Goal: Information Seeking & Learning: Learn about a topic

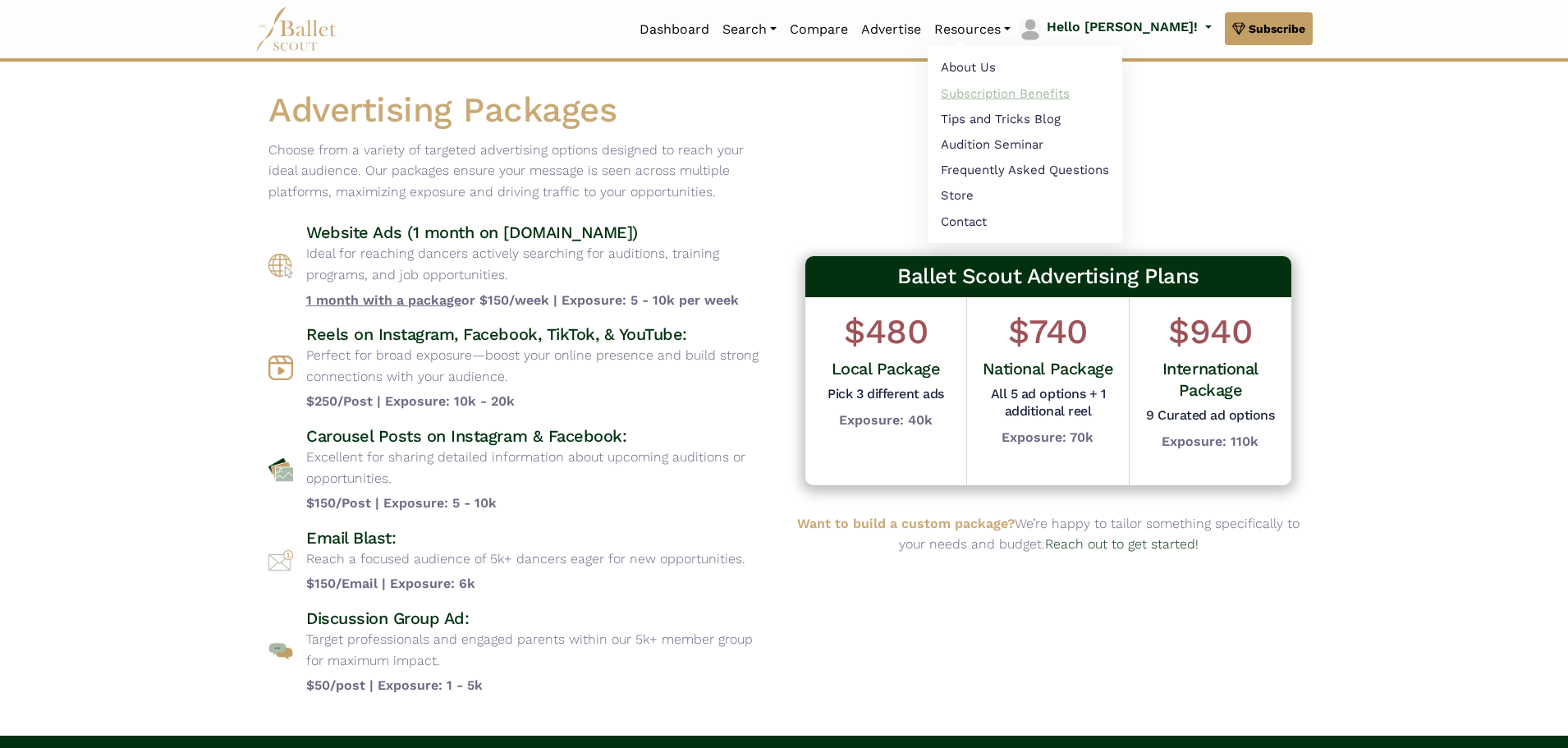
click at [1085, 94] on link "Subscription Benefits" at bounding box center [1024, 94] width 194 height 25
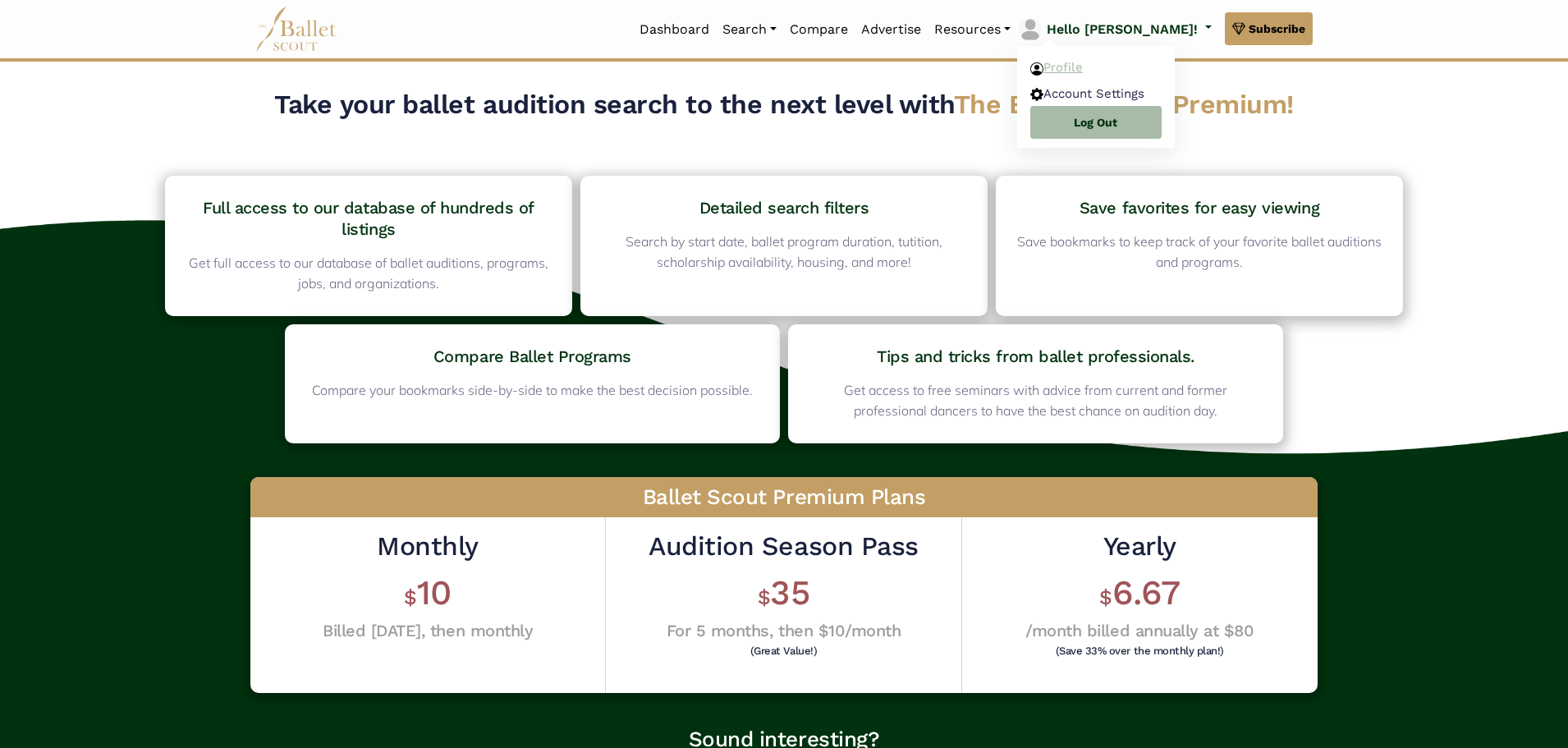
click at [1140, 66] on link "Profile" at bounding box center [1096, 68] width 158 height 25
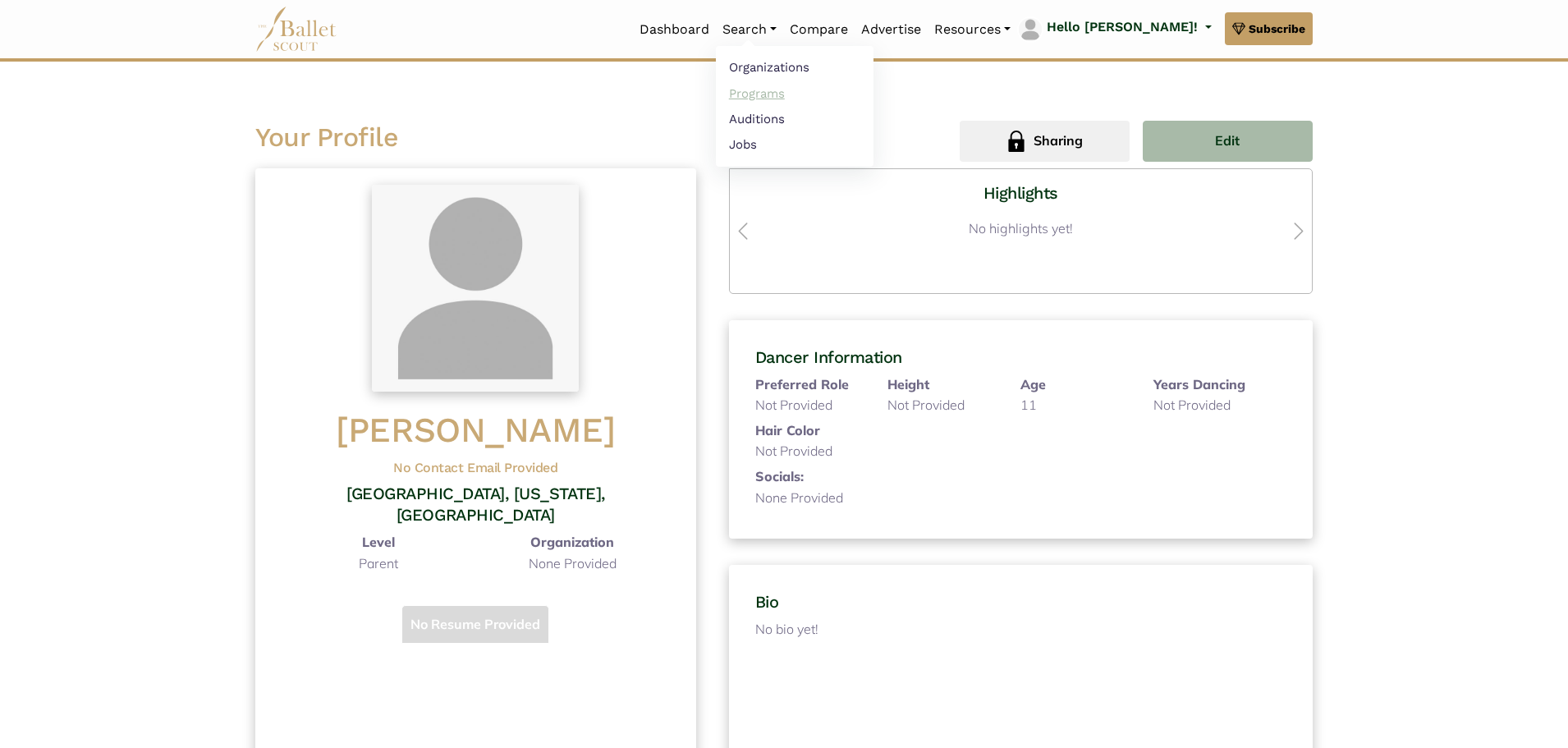
click at [822, 99] on link "Programs" at bounding box center [795, 94] width 158 height 25
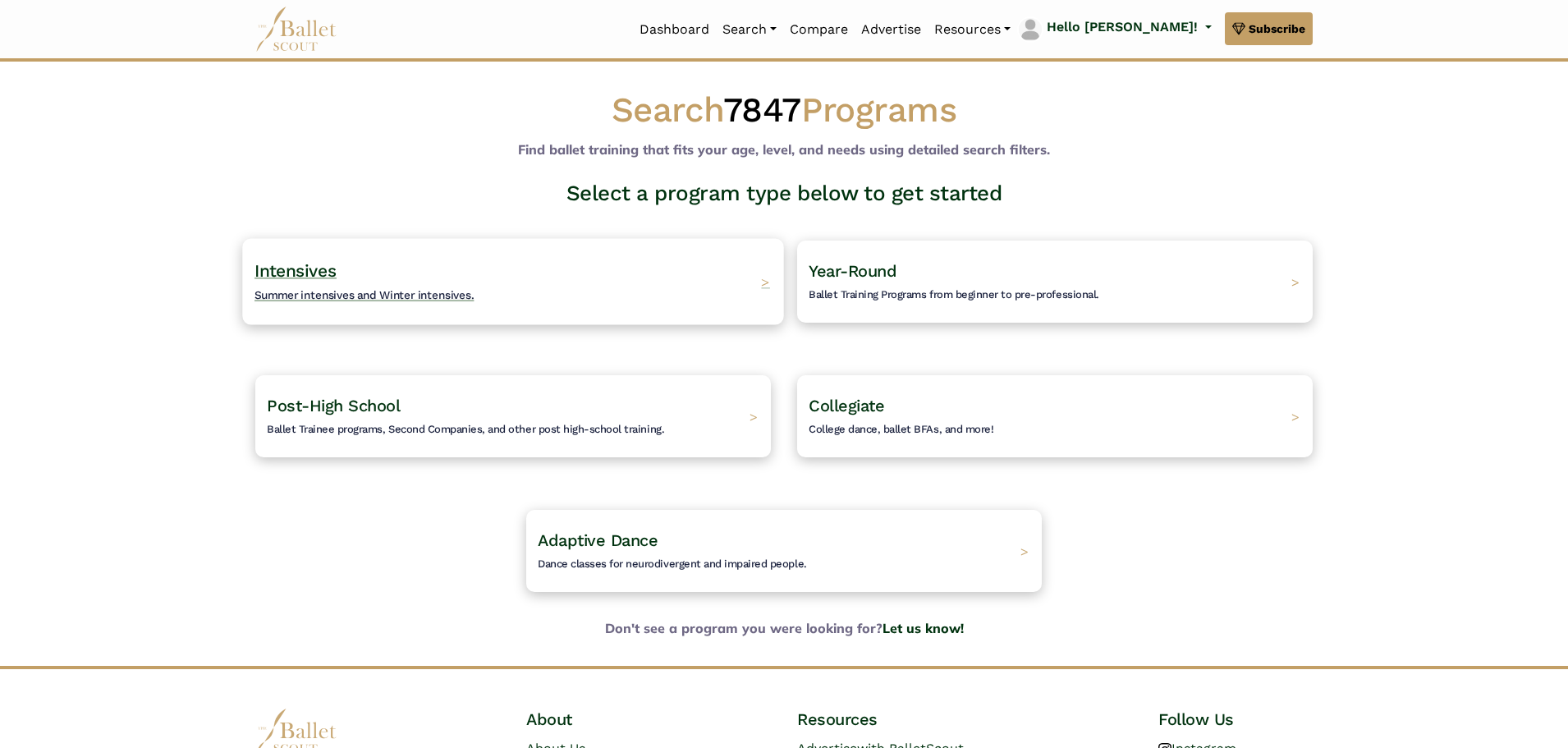
click at [586, 299] on div "Intensives Summer intensives and Winter intensives. >" at bounding box center [513, 280] width 541 height 86
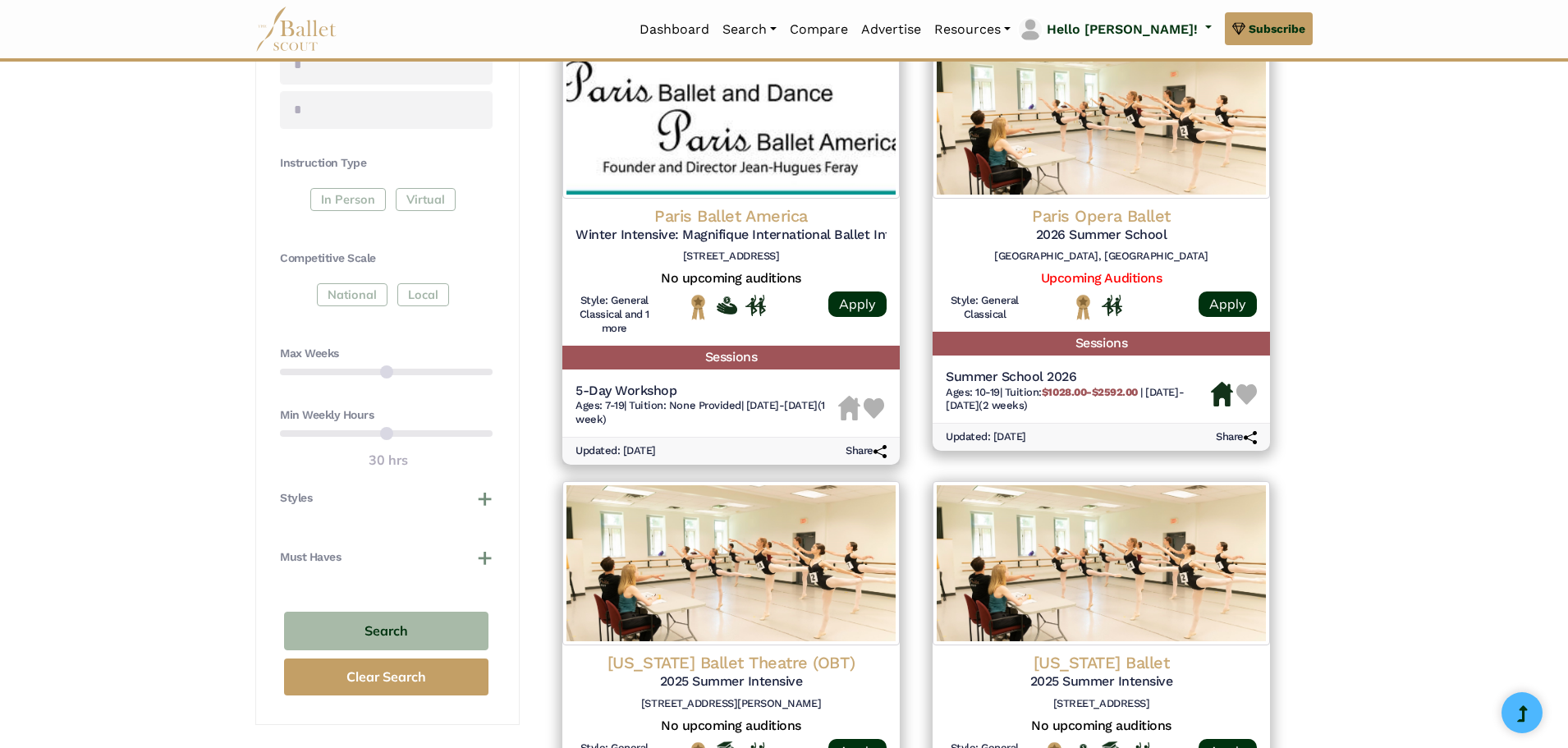
scroll to position [822, 0]
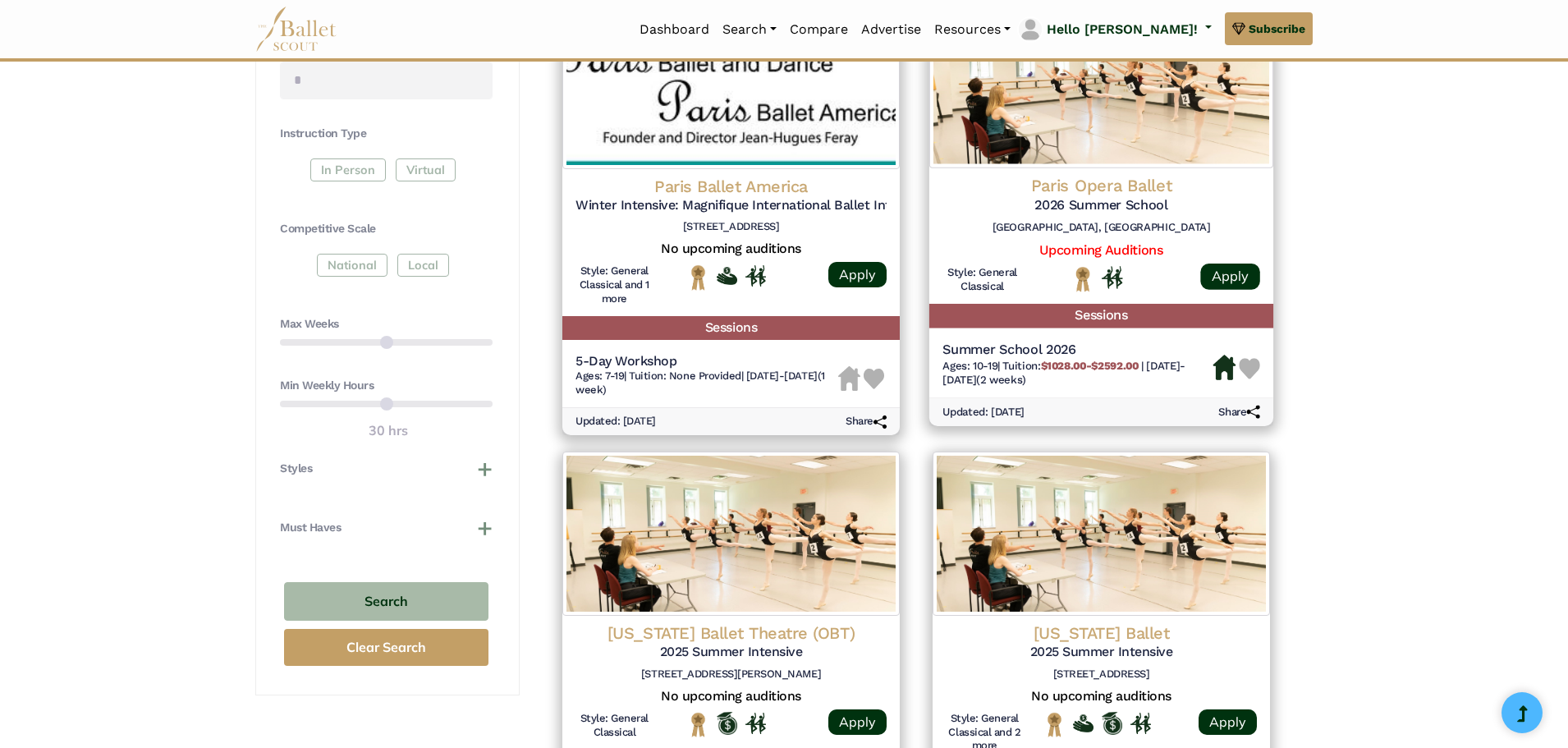
click at [1103, 314] on h5 "Sessions" at bounding box center [1101, 316] width 344 height 24
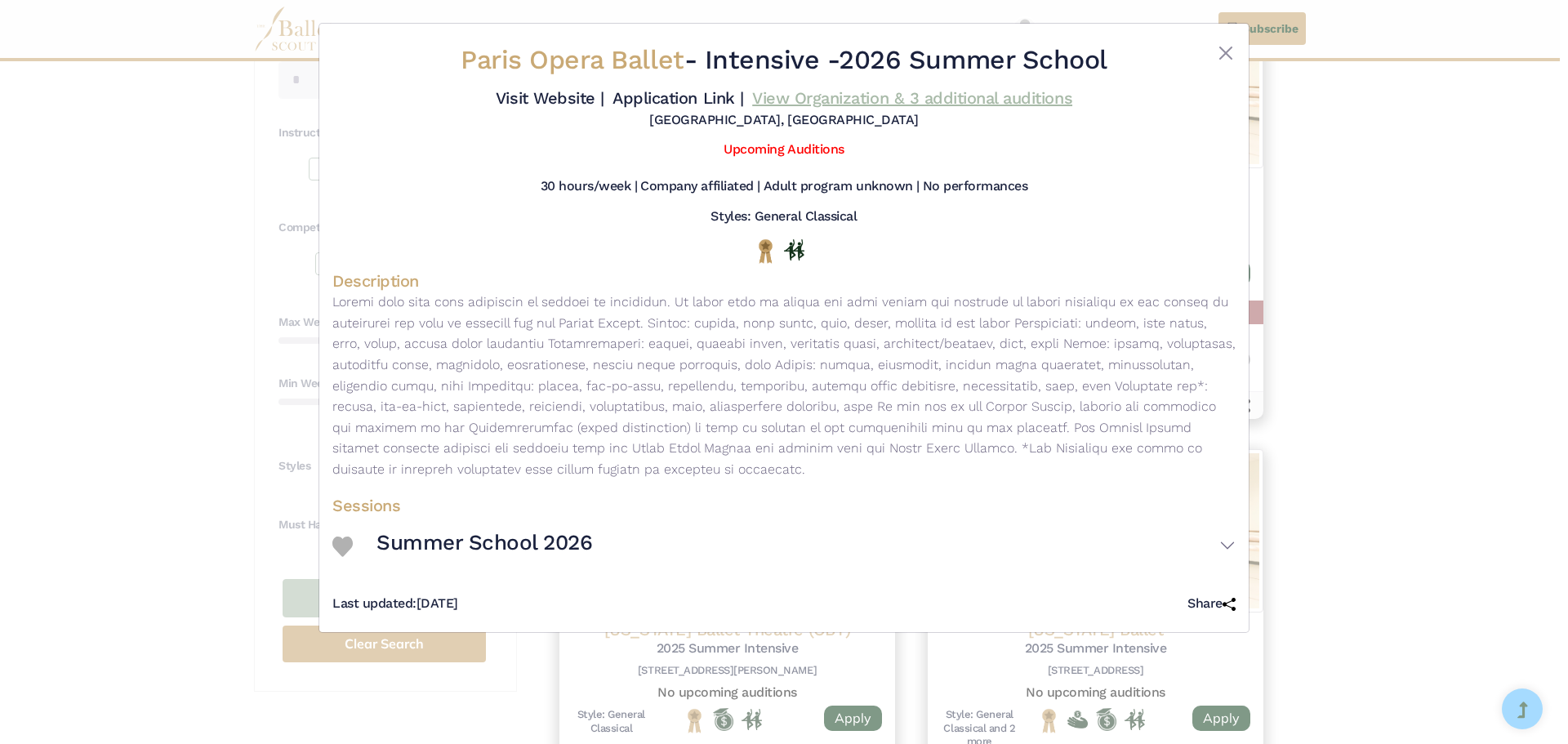
click at [926, 97] on link "View Organization & 3 additional auditions" at bounding box center [912, 98] width 320 height 20
click at [1229, 49] on button "Close" at bounding box center [1226, 53] width 20 height 20
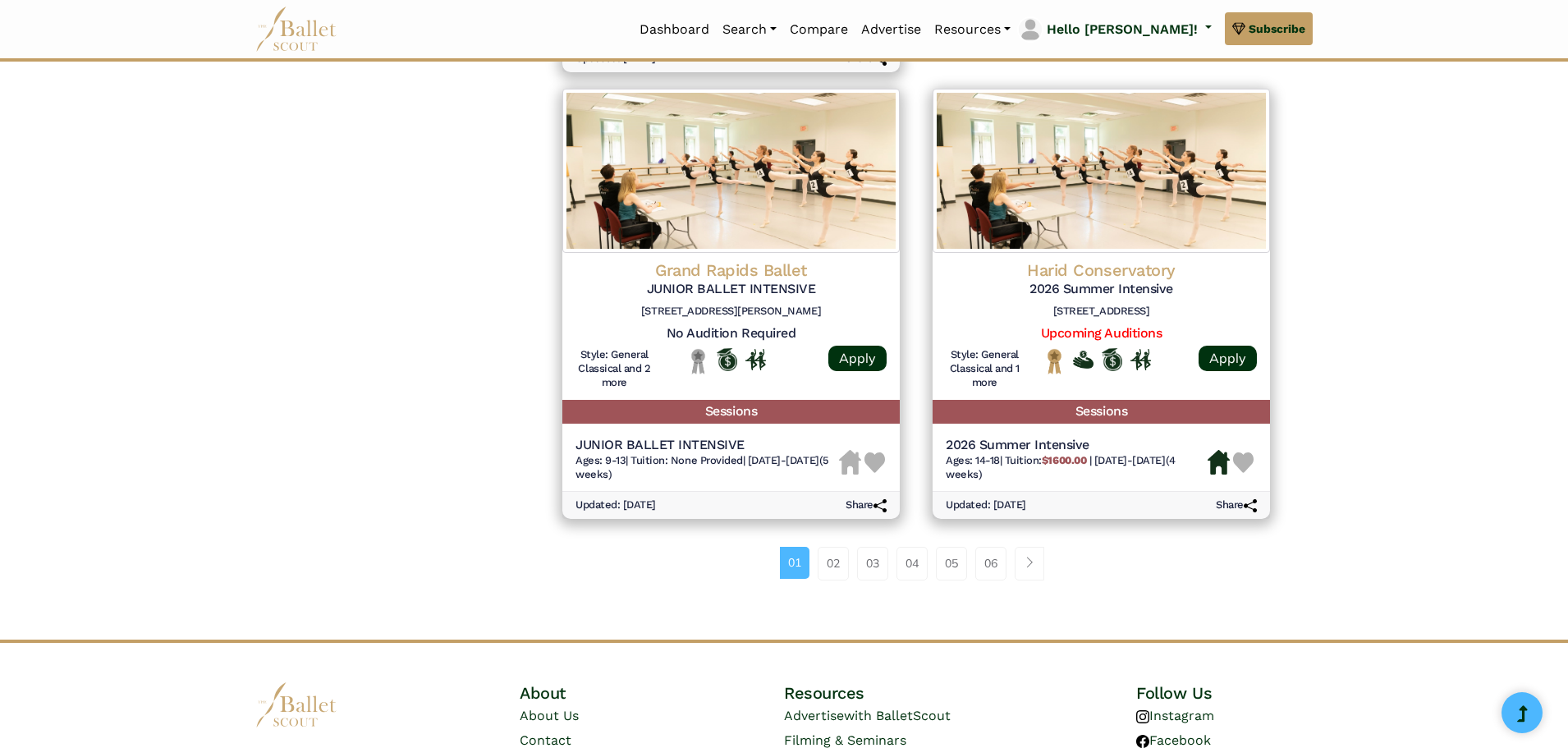
scroll to position [2136, 0]
click at [824, 561] on link "02" at bounding box center [833, 563] width 31 height 33
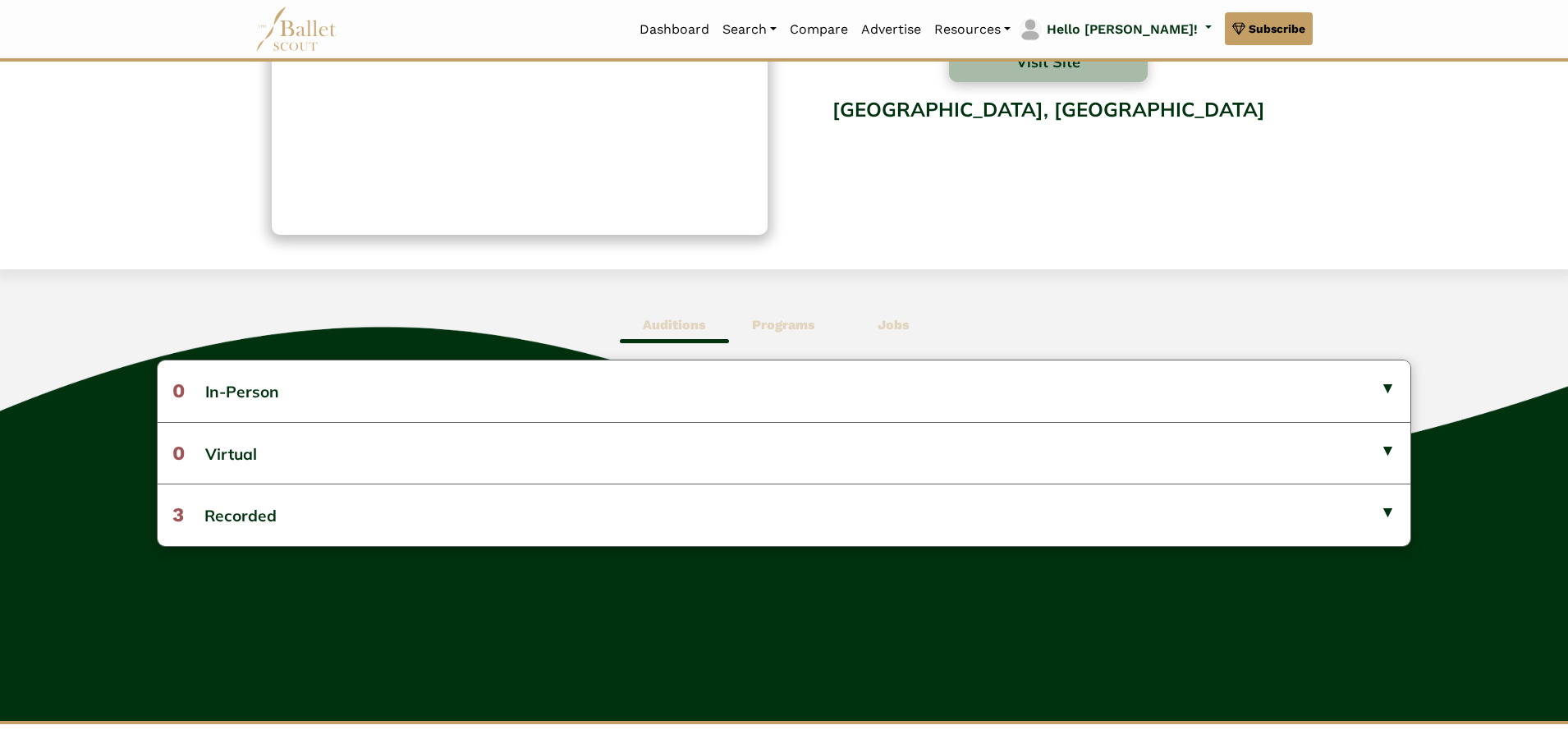
scroll to position [246, 0]
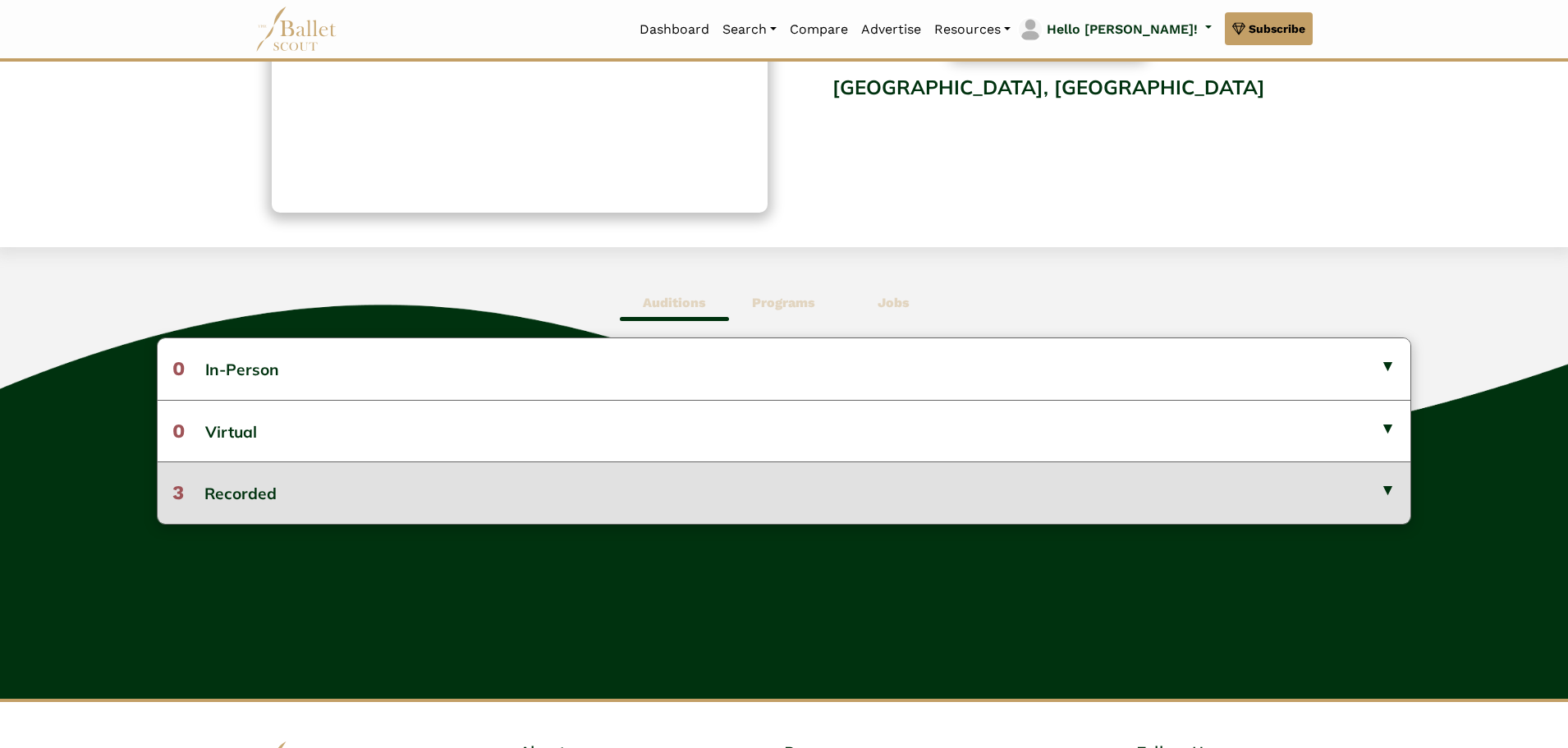
click at [1377, 489] on button "3 Recorded" at bounding box center [784, 493] width 1253 height 62
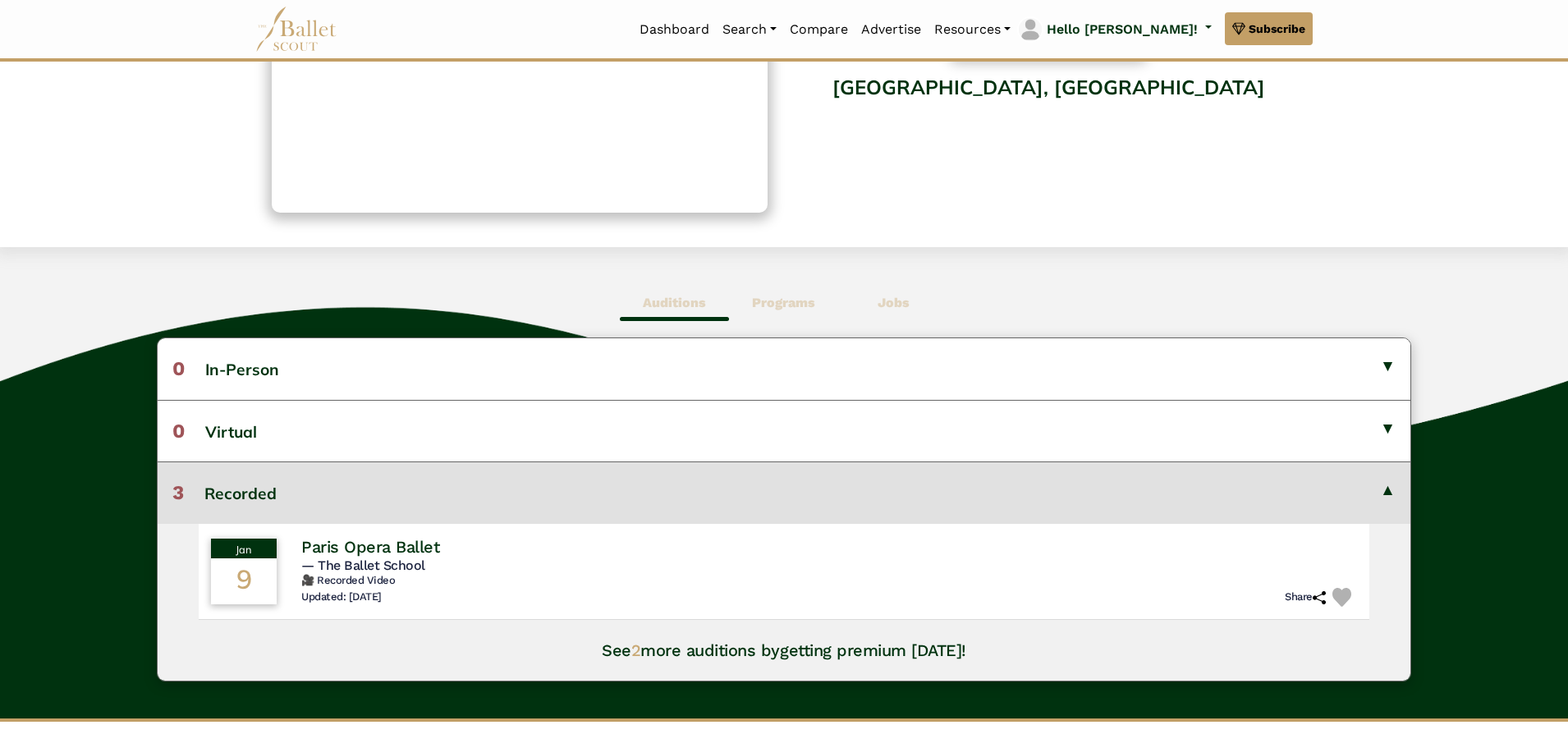
click at [1377, 489] on button "3 Recorded" at bounding box center [784, 493] width 1253 height 62
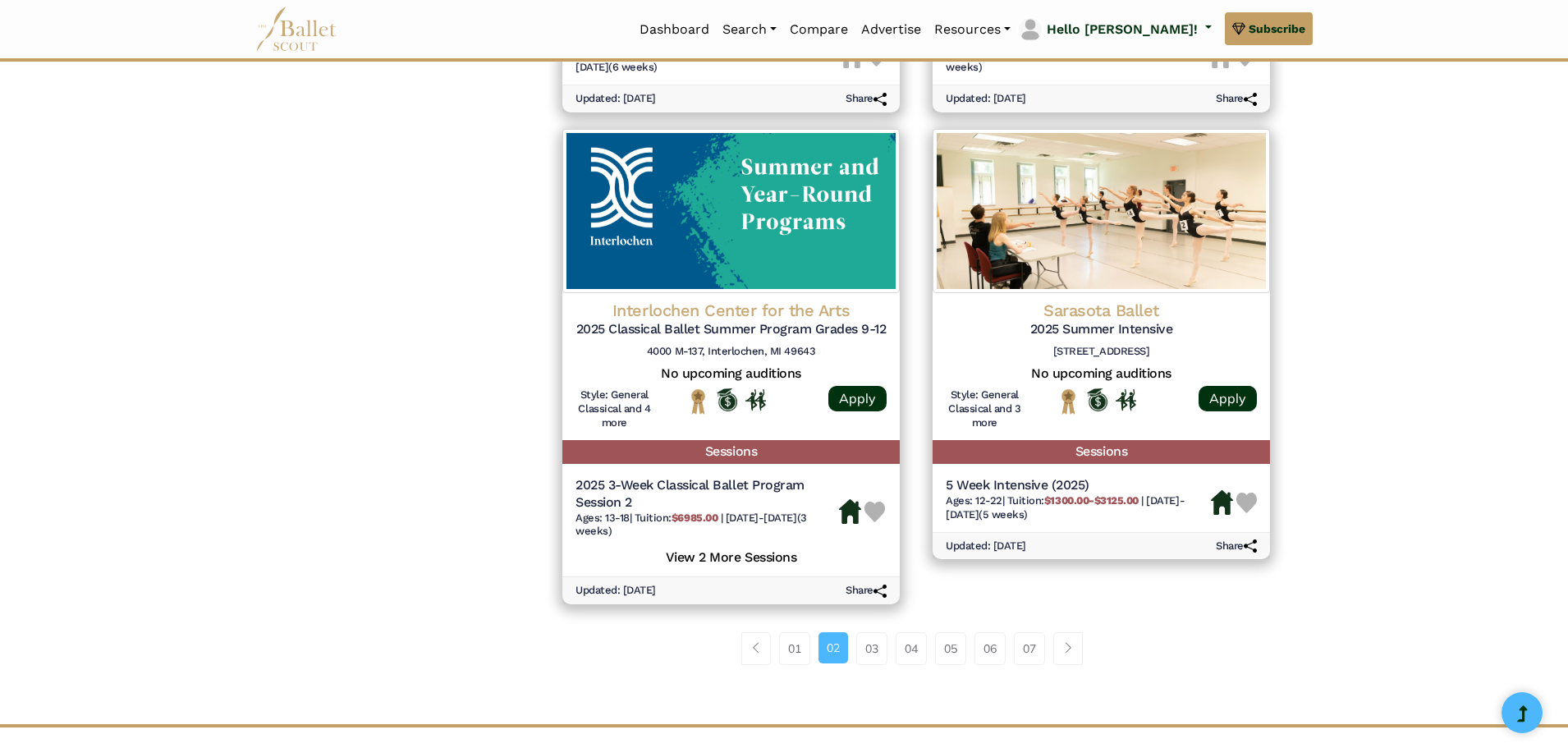
scroll to position [2136, 0]
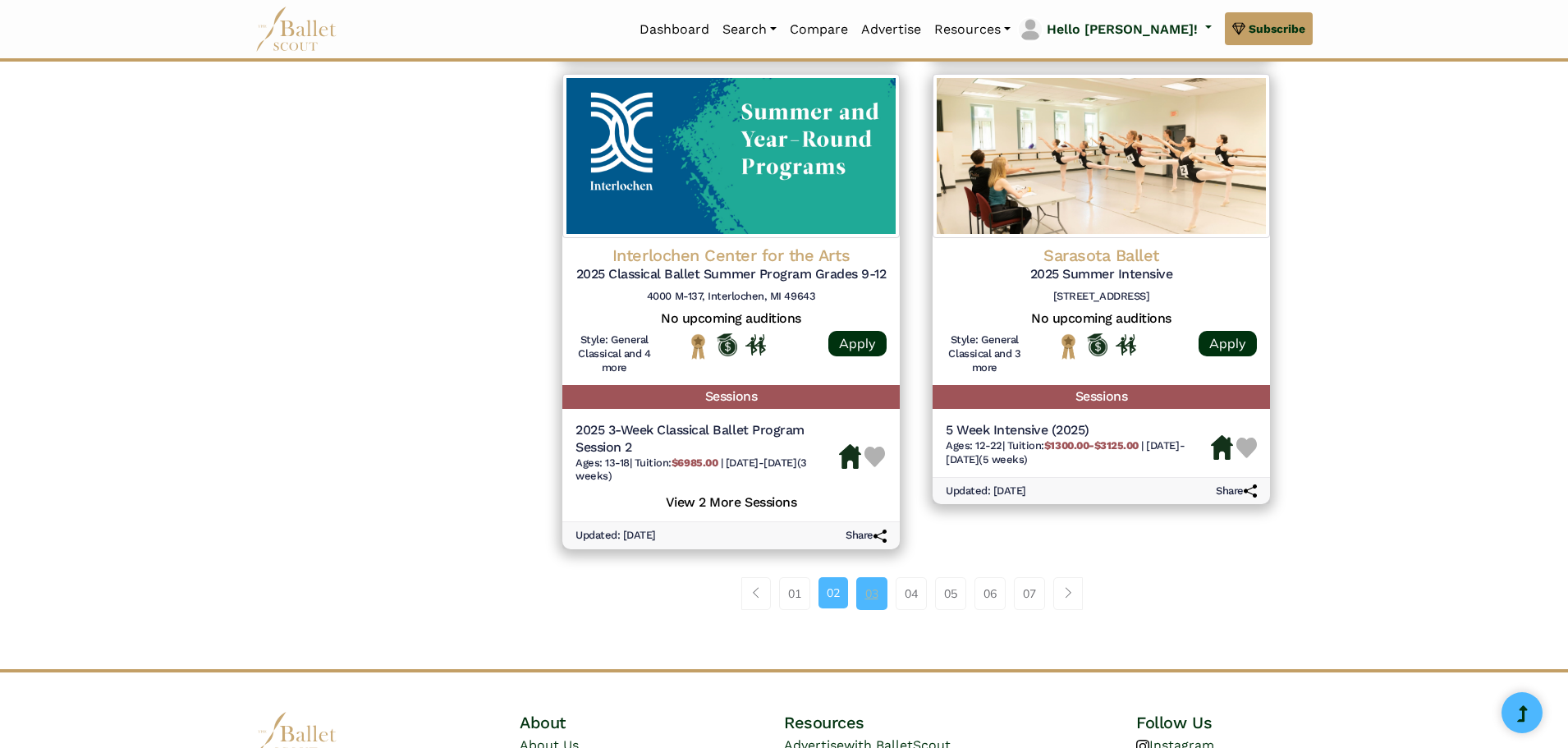
click at [874, 595] on link "03" at bounding box center [872, 594] width 31 height 33
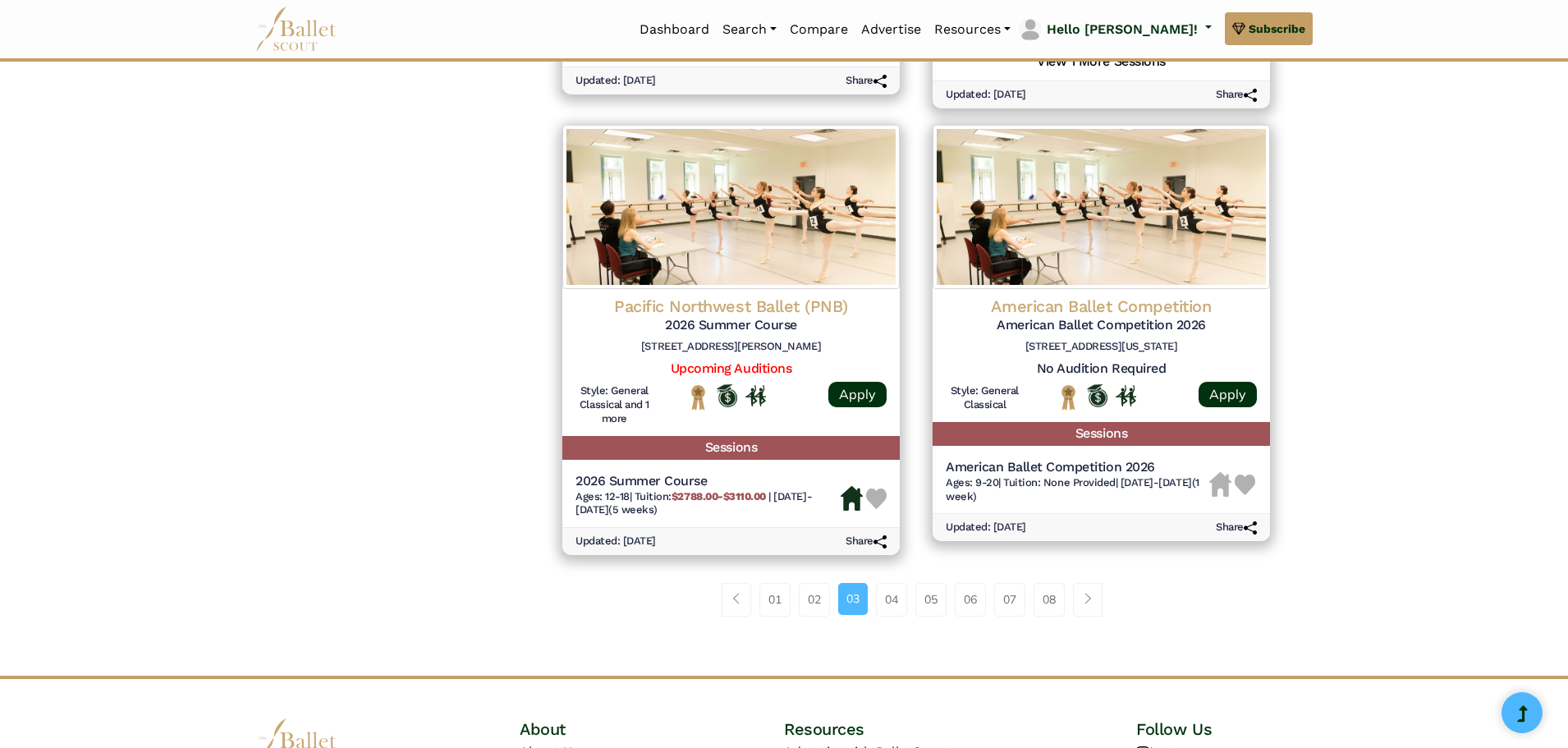
scroll to position [2136, 0]
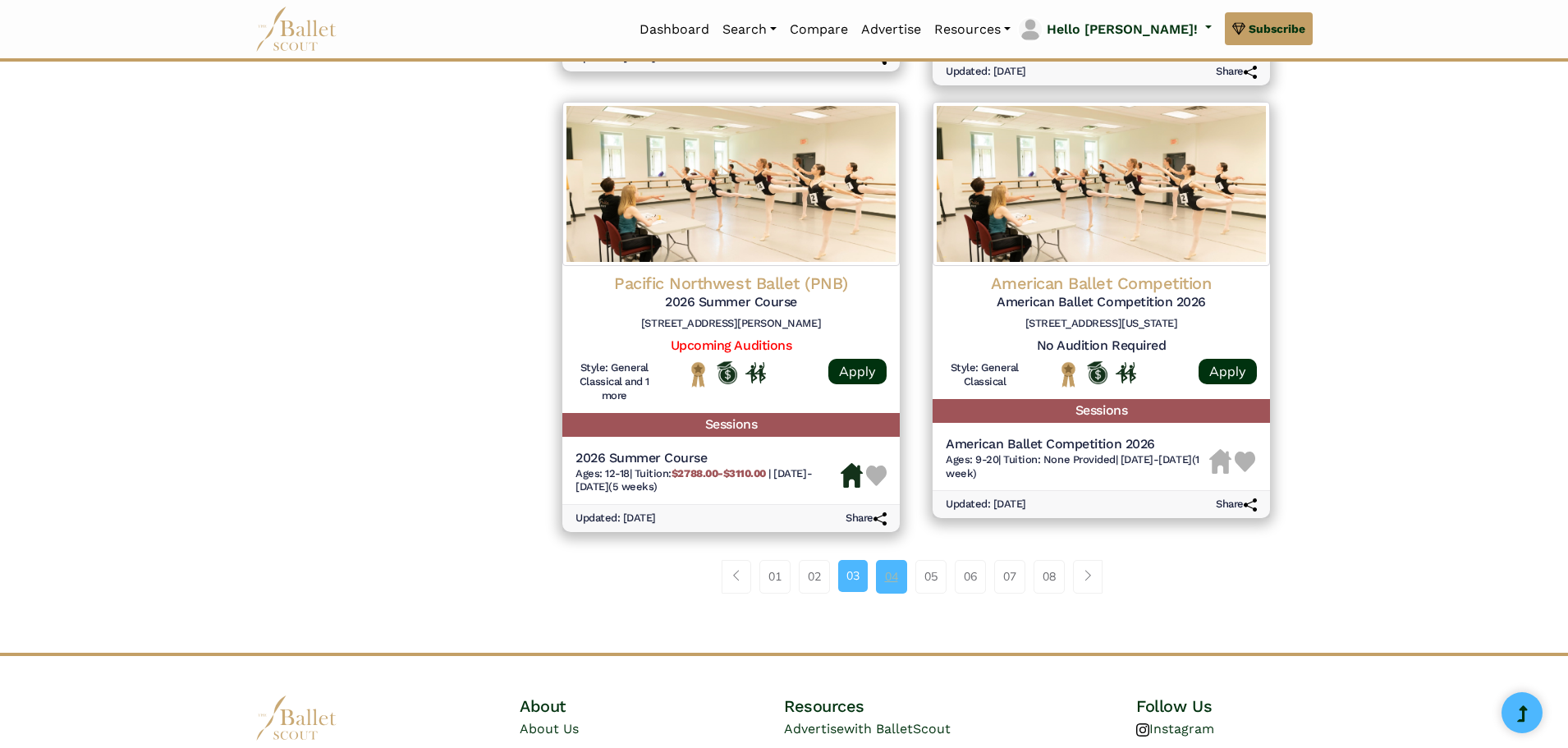
click at [894, 580] on link "04" at bounding box center [891, 576] width 31 height 33
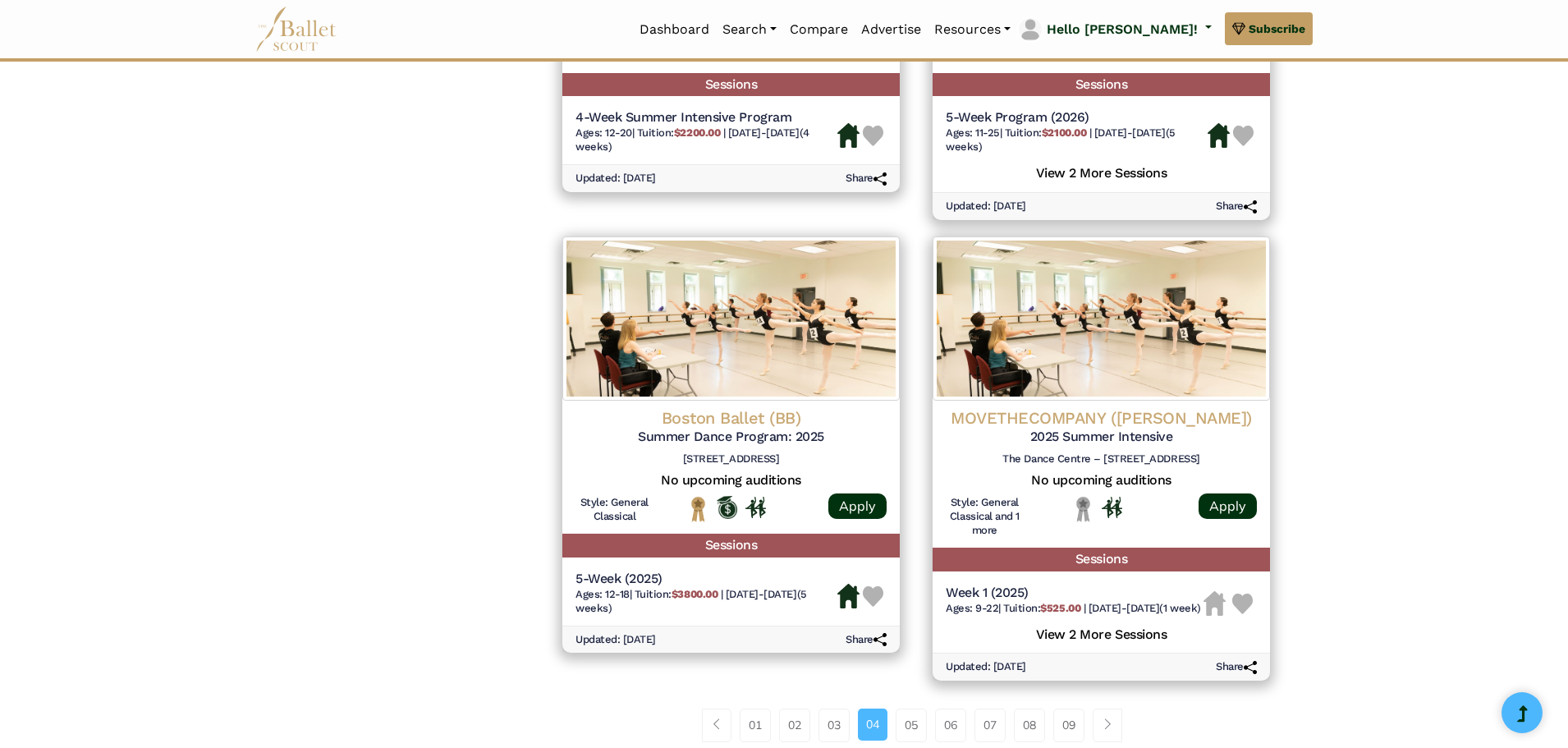
scroll to position [2136, 0]
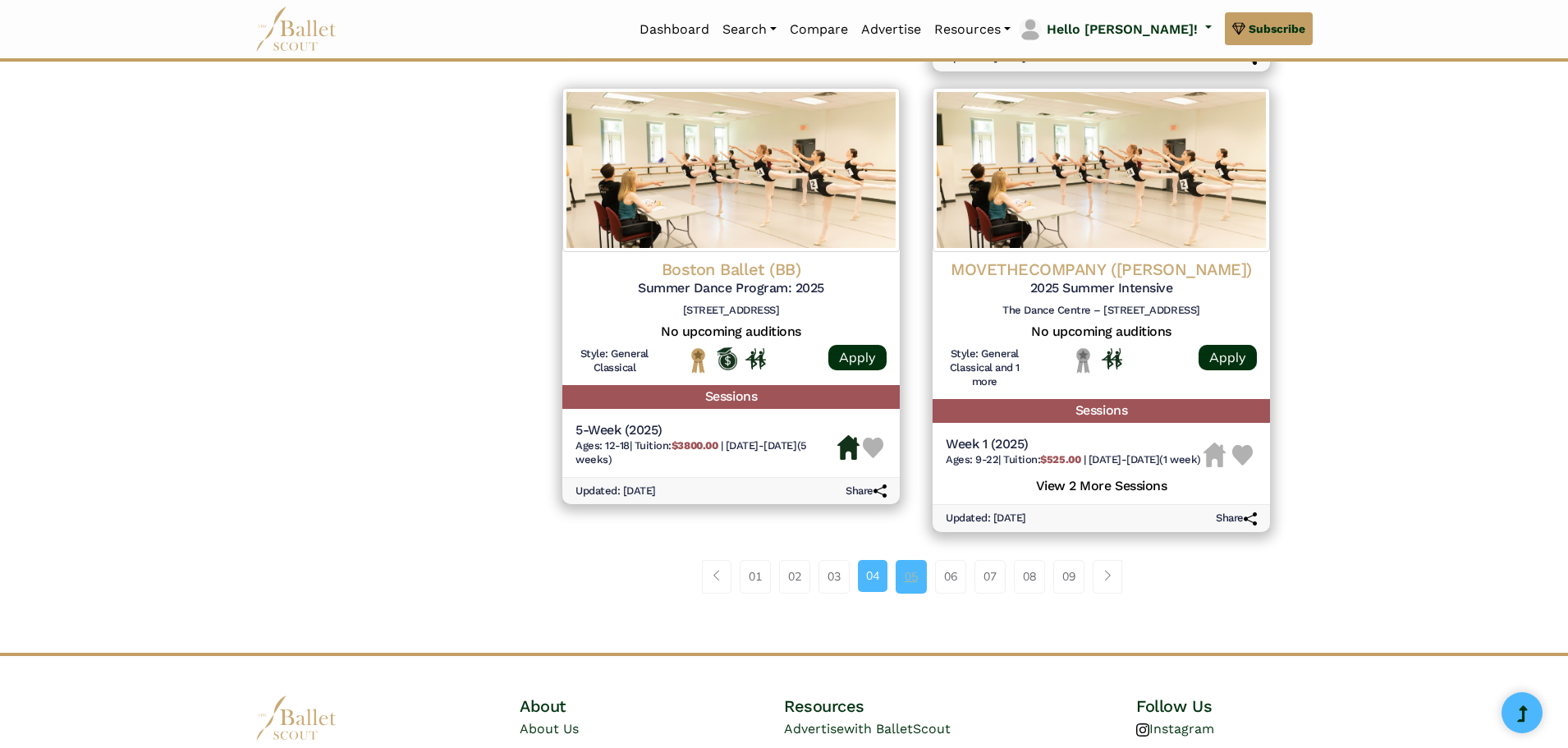
click at [916, 593] on link "05" at bounding box center [911, 576] width 31 height 33
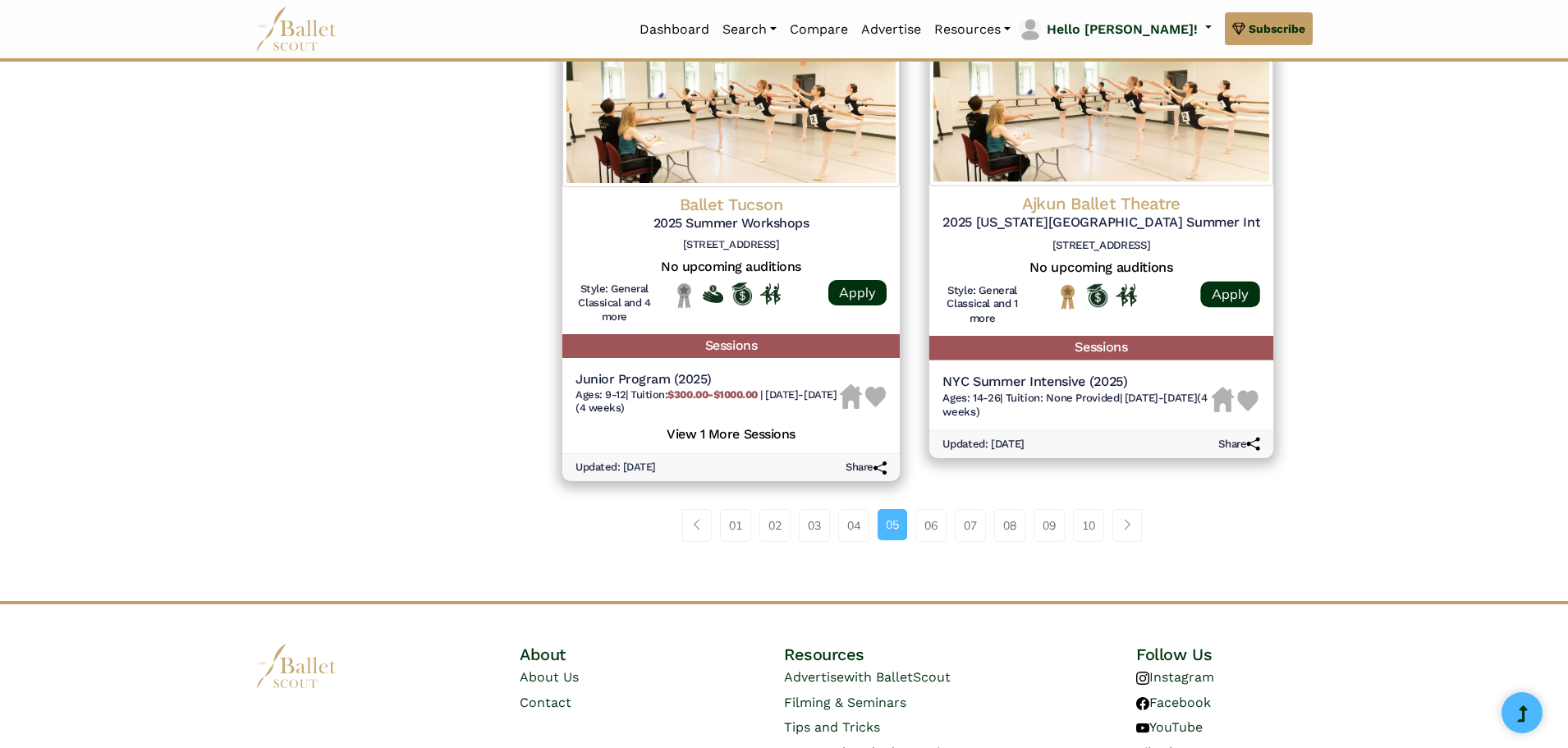
scroll to position [2218, 0]
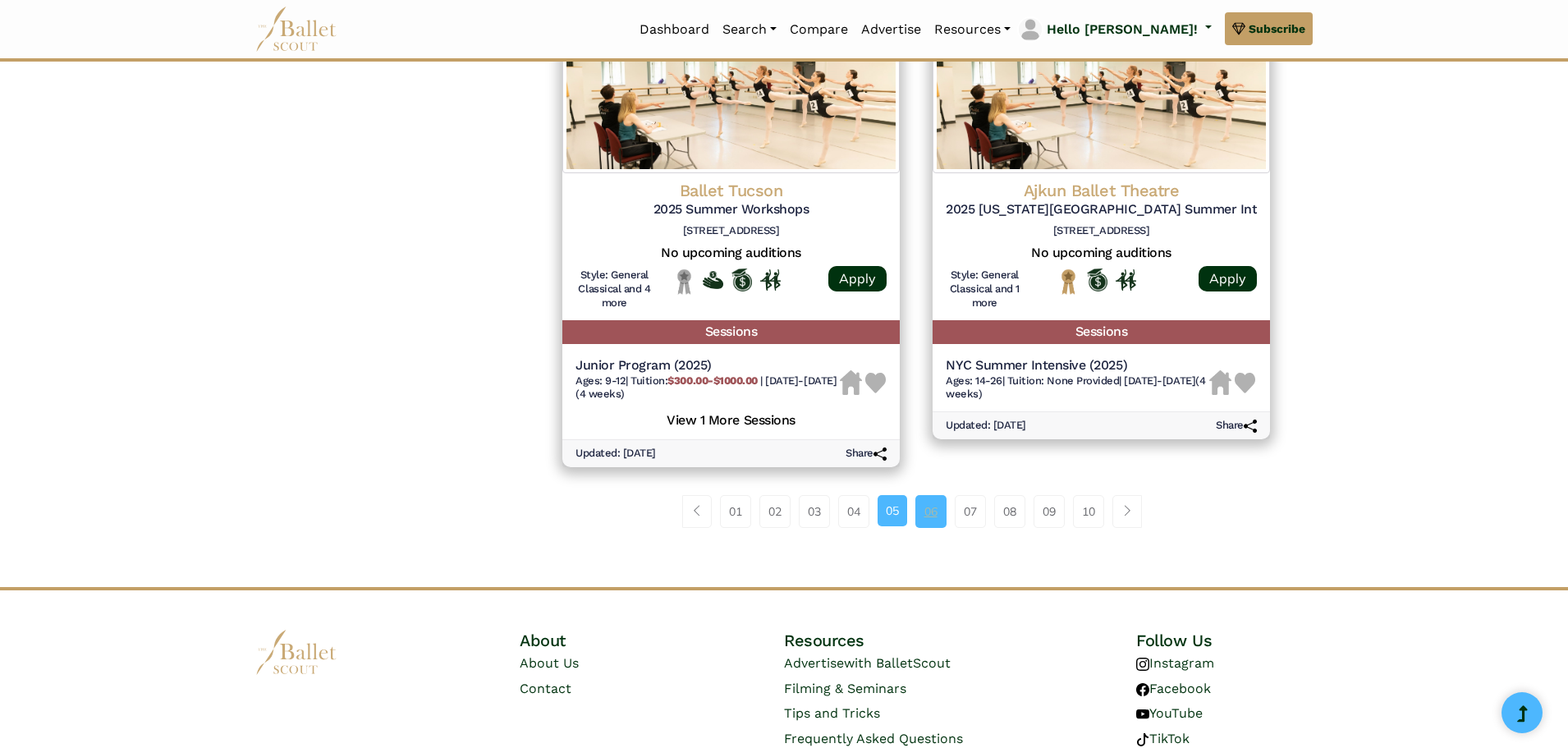
click at [921, 511] on link "06" at bounding box center [931, 512] width 31 height 33
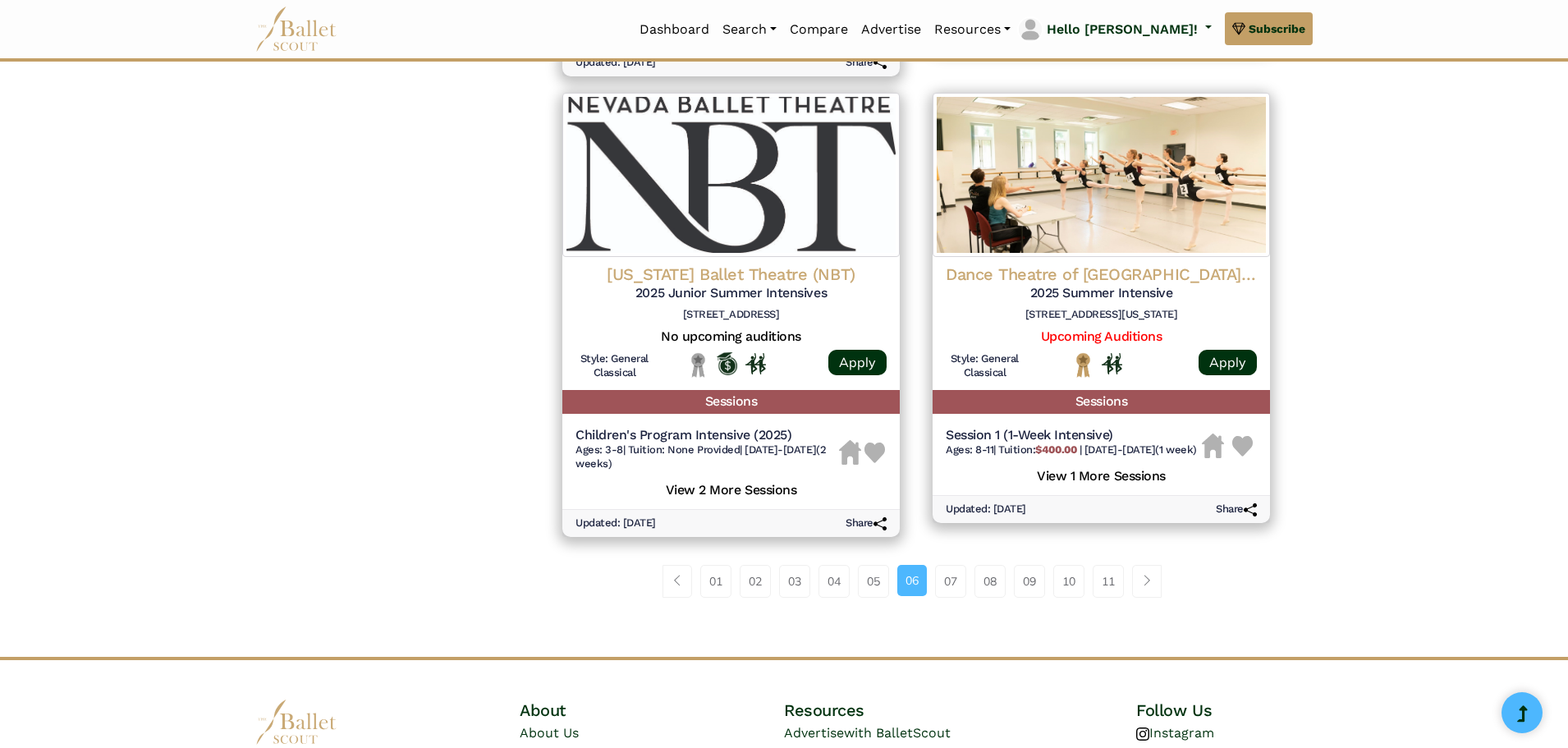
scroll to position [2288, 0]
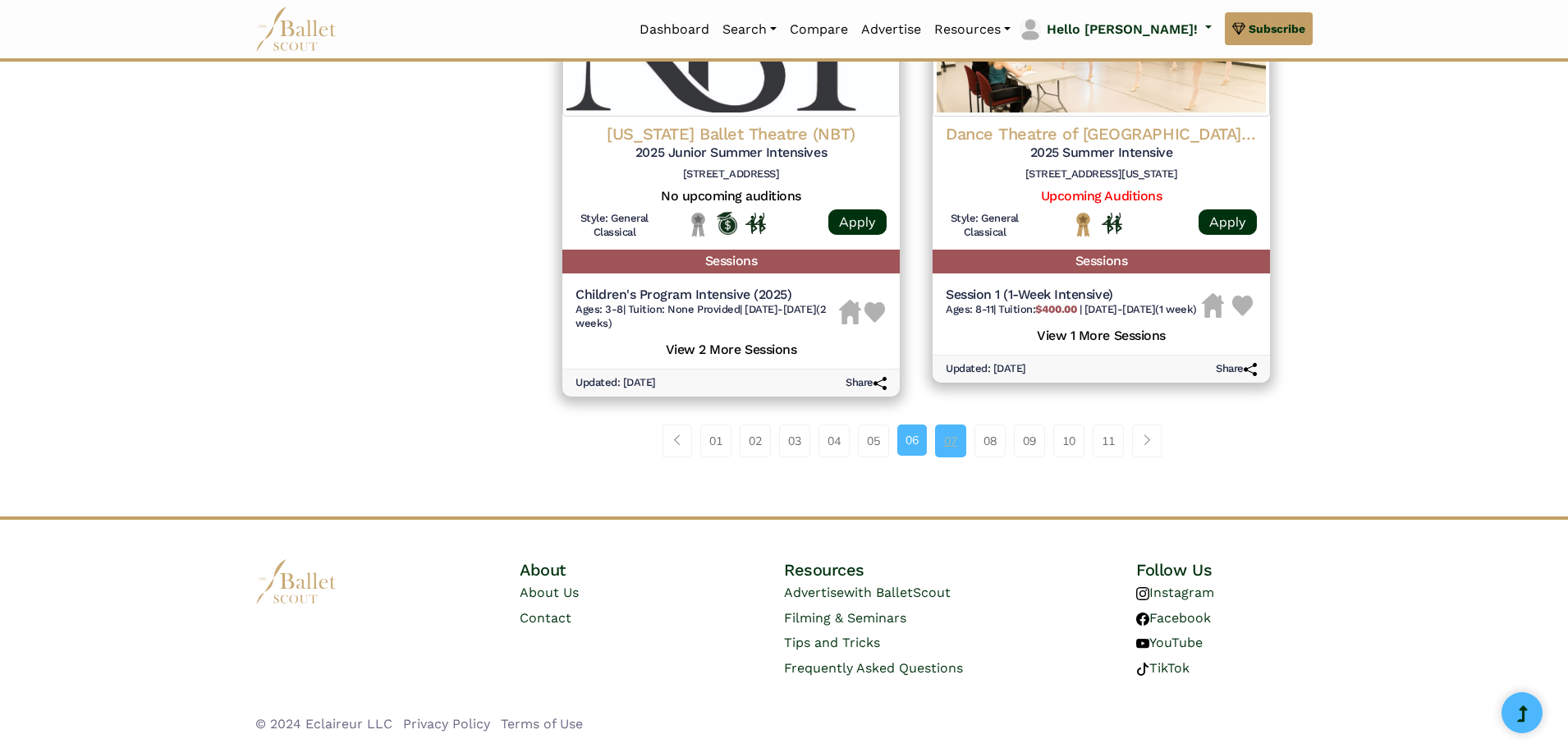
click at [956, 453] on link "07" at bounding box center [951, 441] width 31 height 33
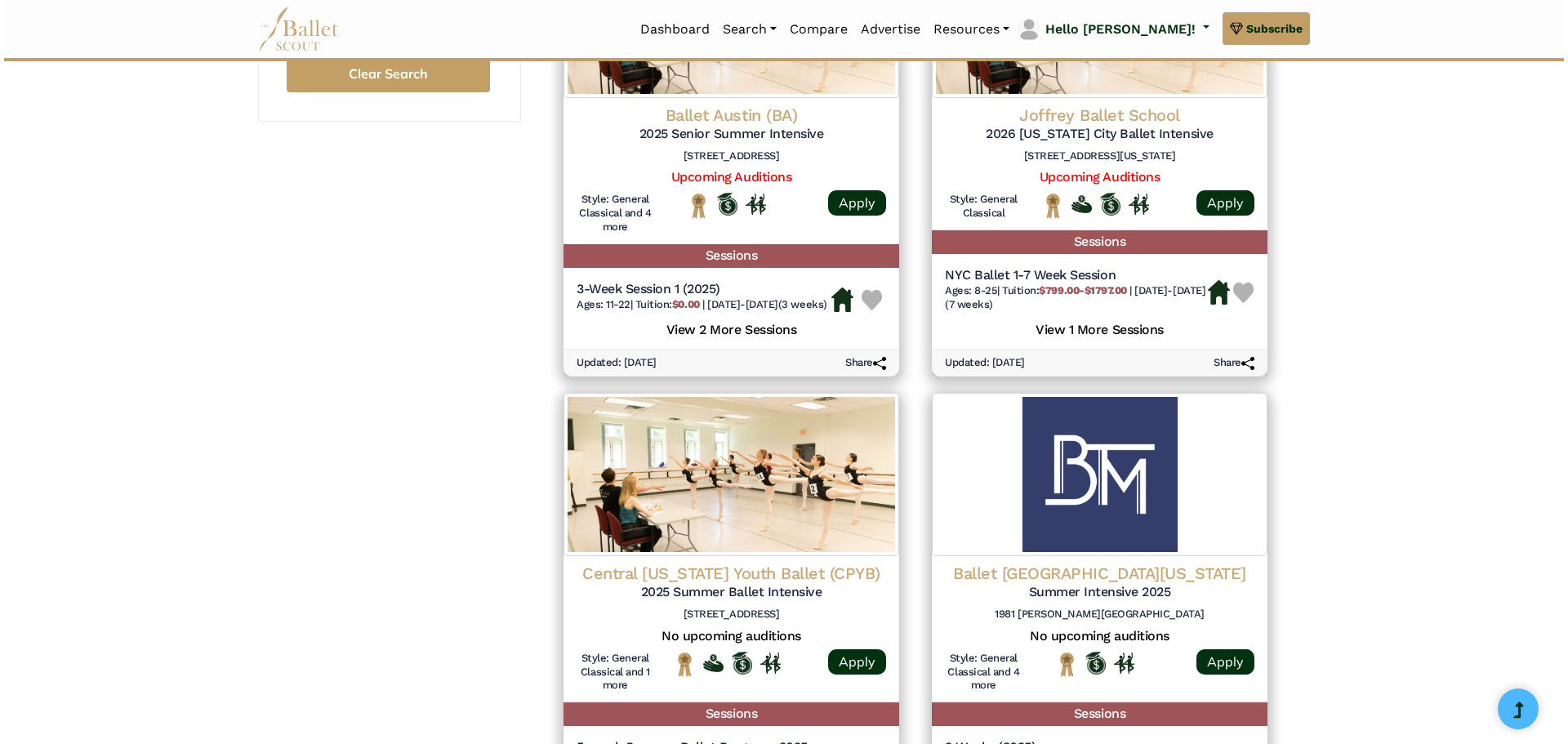
scroll to position [1389, 0]
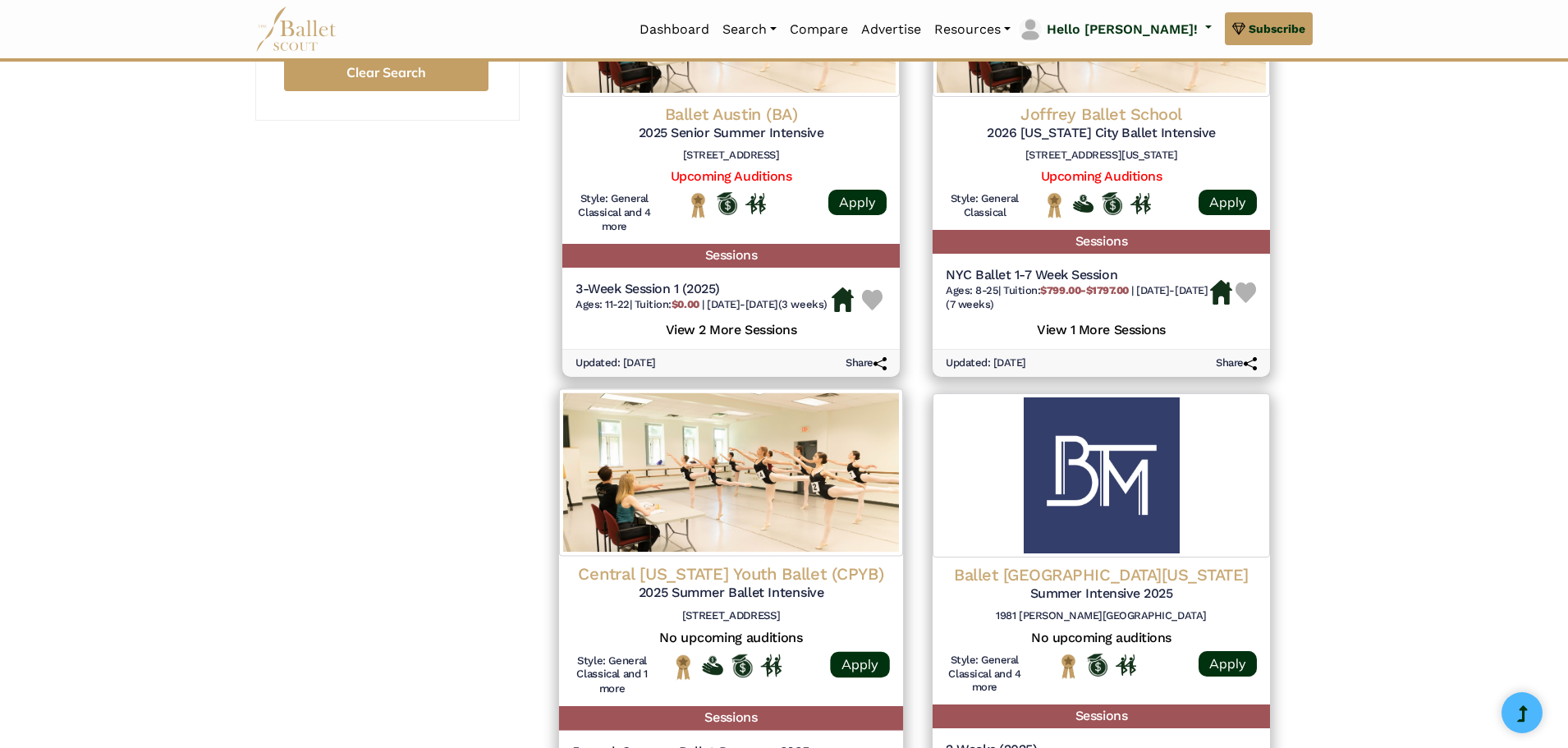
click at [860, 586] on h4 "Central Pennsylvania Youth Ballet (CPYB)" at bounding box center [731, 575] width 318 height 22
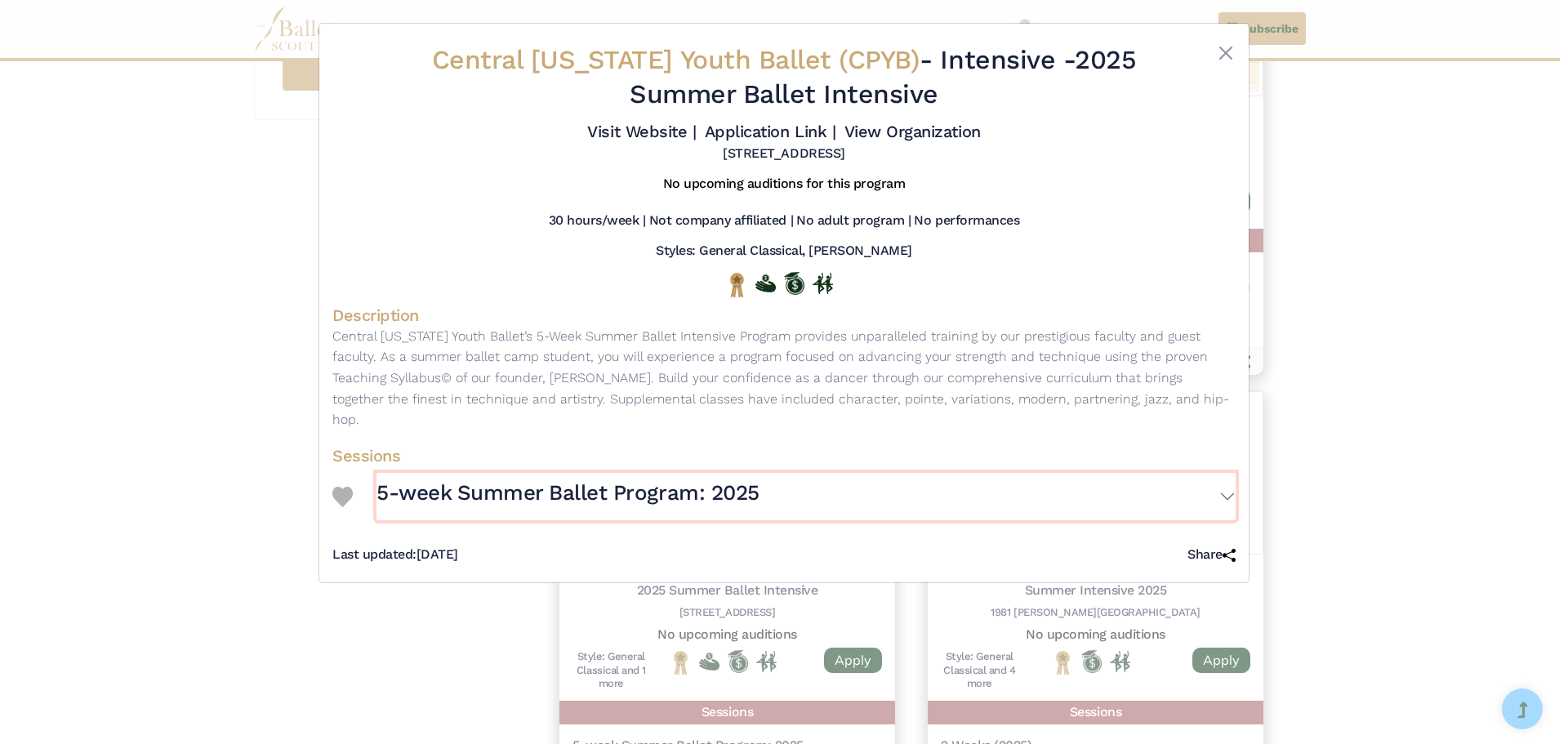
click at [1229, 498] on button "5-week Summer Ballet Program: 2025" at bounding box center [806, 497] width 859 height 47
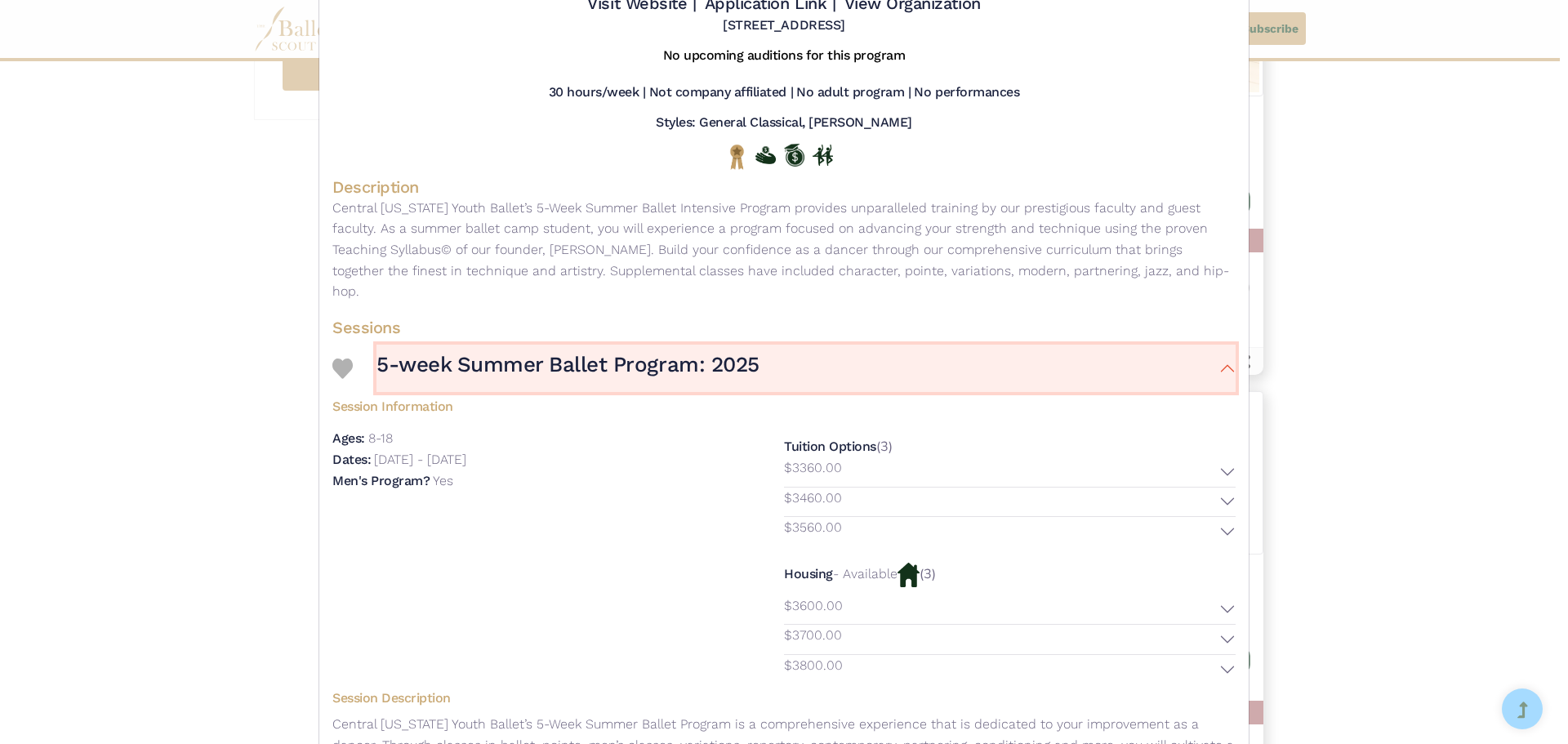
scroll to position [245, 0]
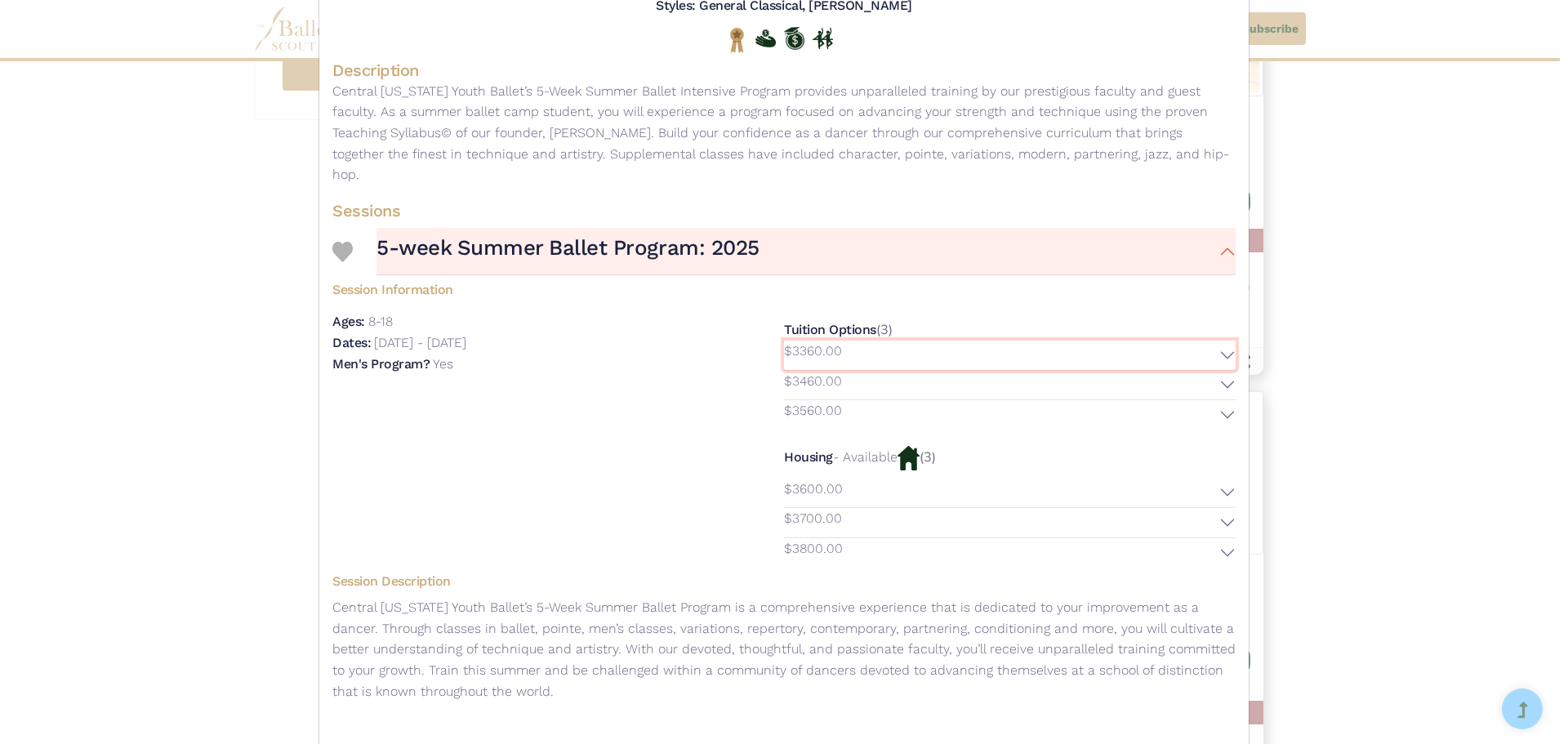
click at [1221, 357] on button "$3360.00" at bounding box center [1010, 355] width 451 height 30
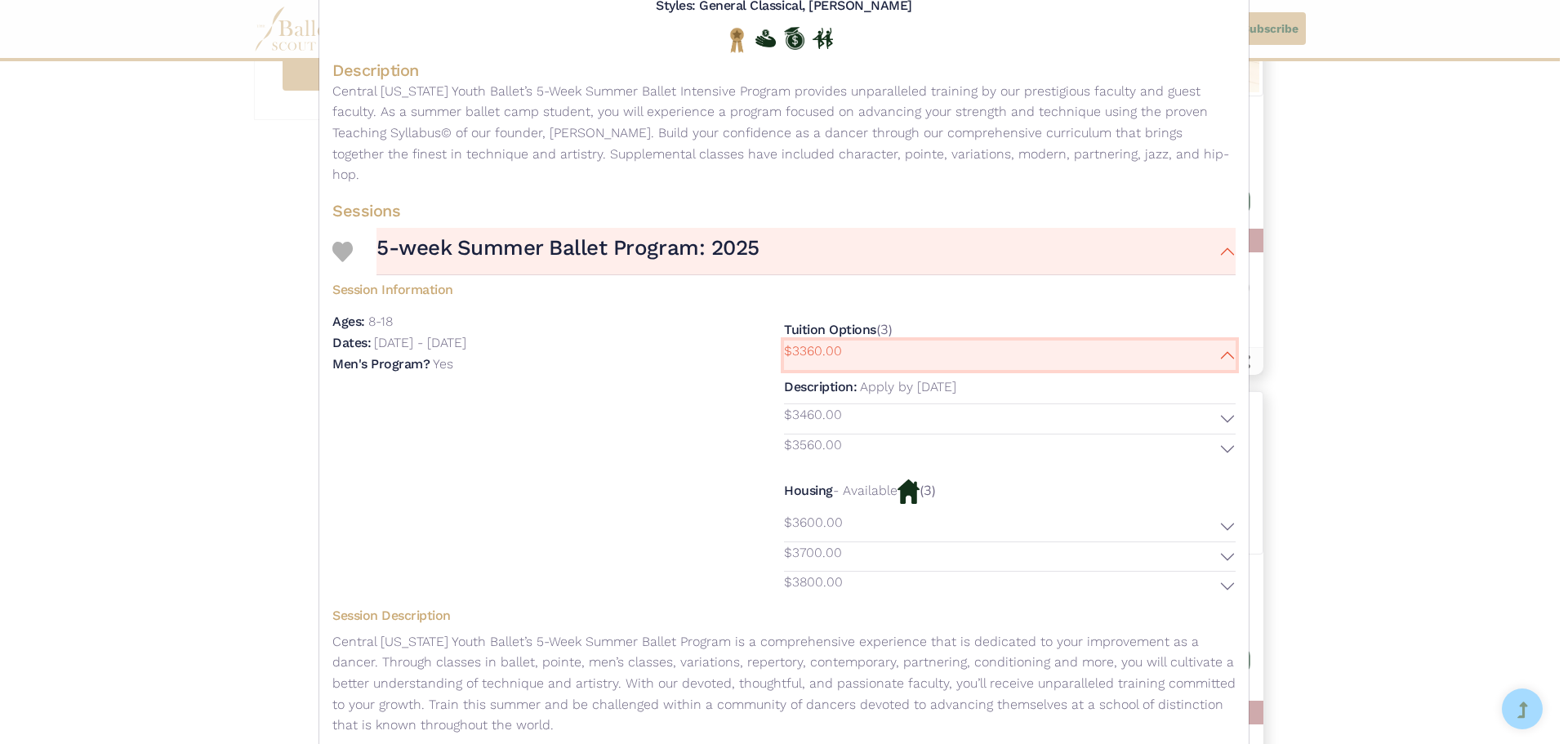
click at [1221, 357] on button "$3360.00" at bounding box center [1010, 355] width 451 height 30
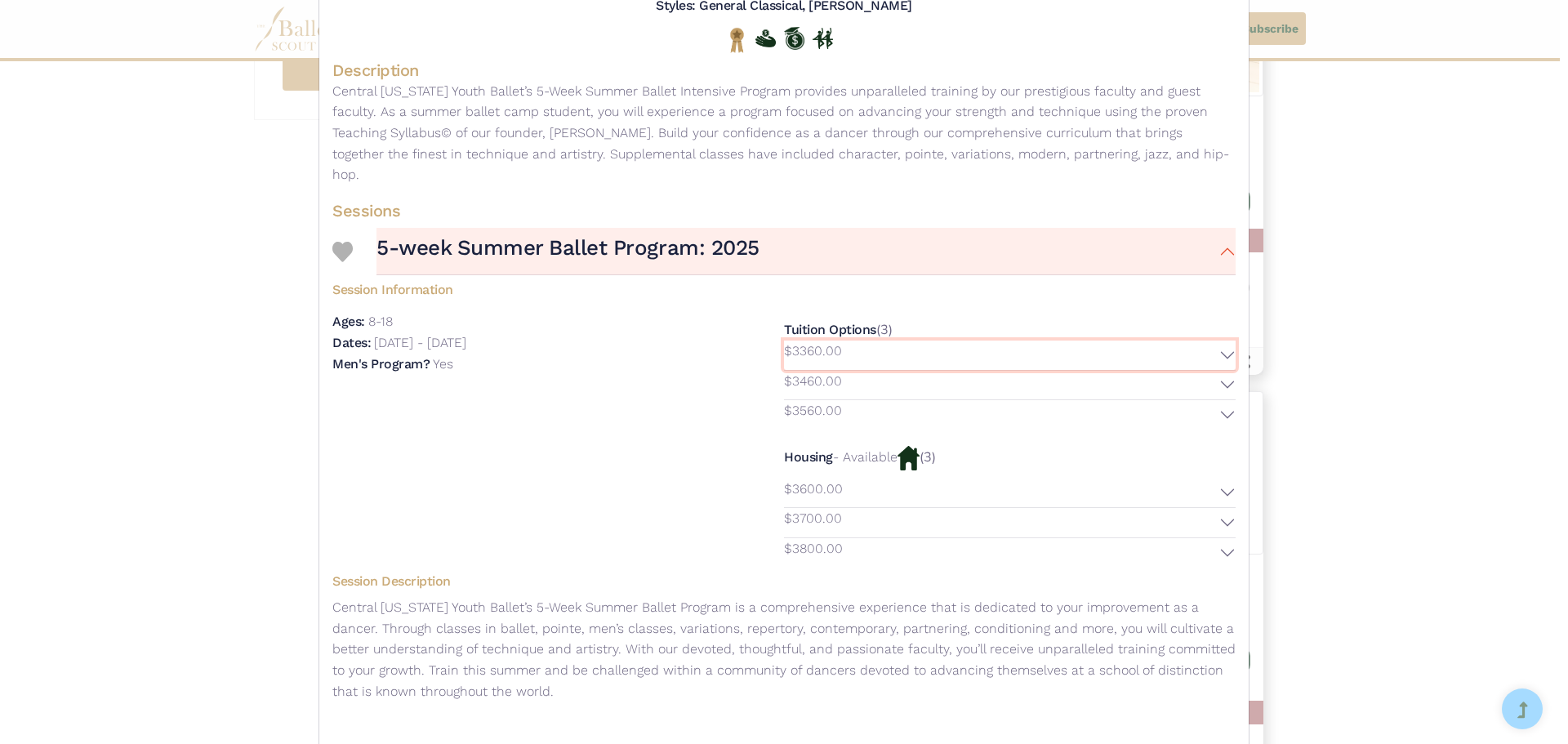
click at [1222, 351] on button "$3360.00" at bounding box center [1010, 355] width 451 height 30
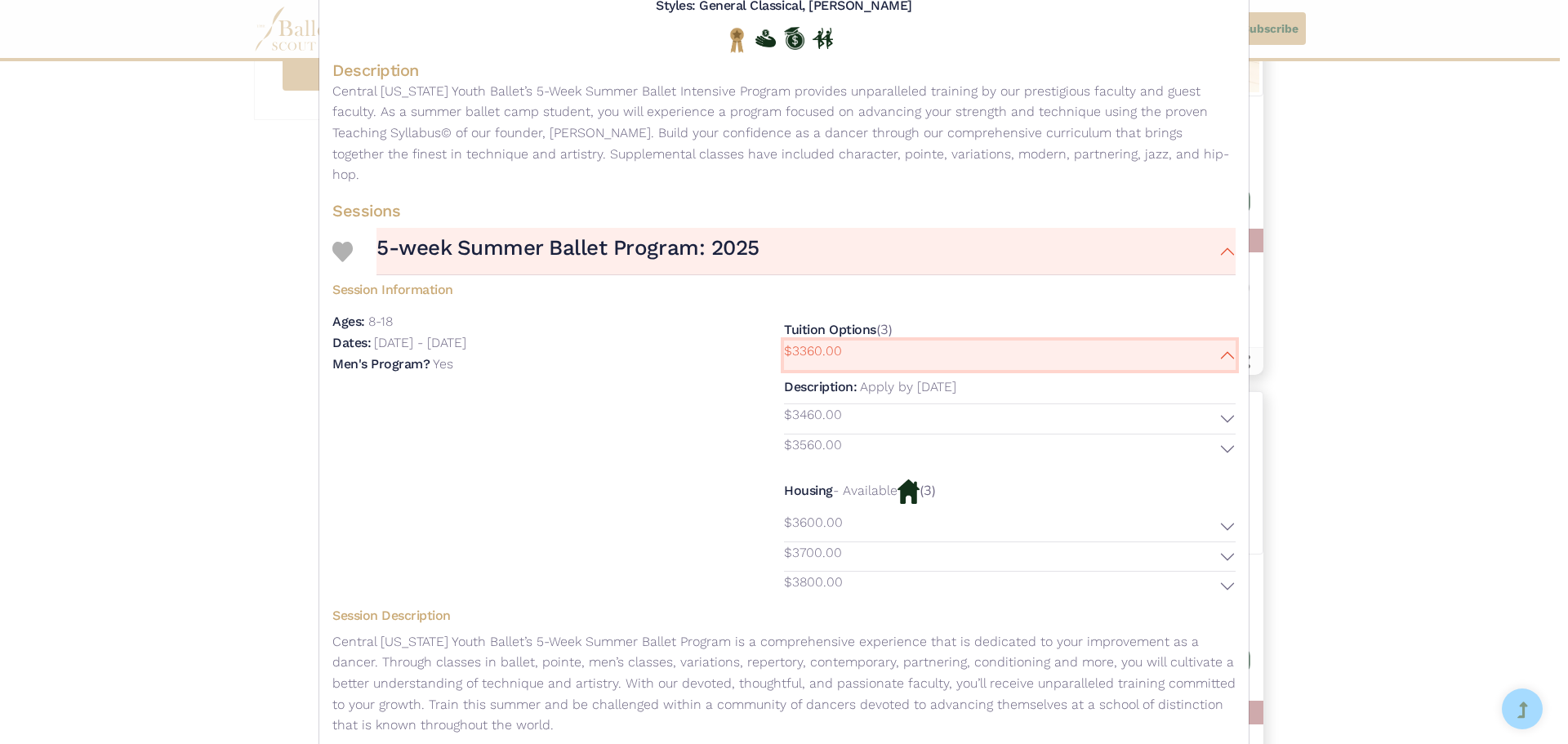
click at [1222, 351] on button "$3360.00" at bounding box center [1010, 355] width 451 height 30
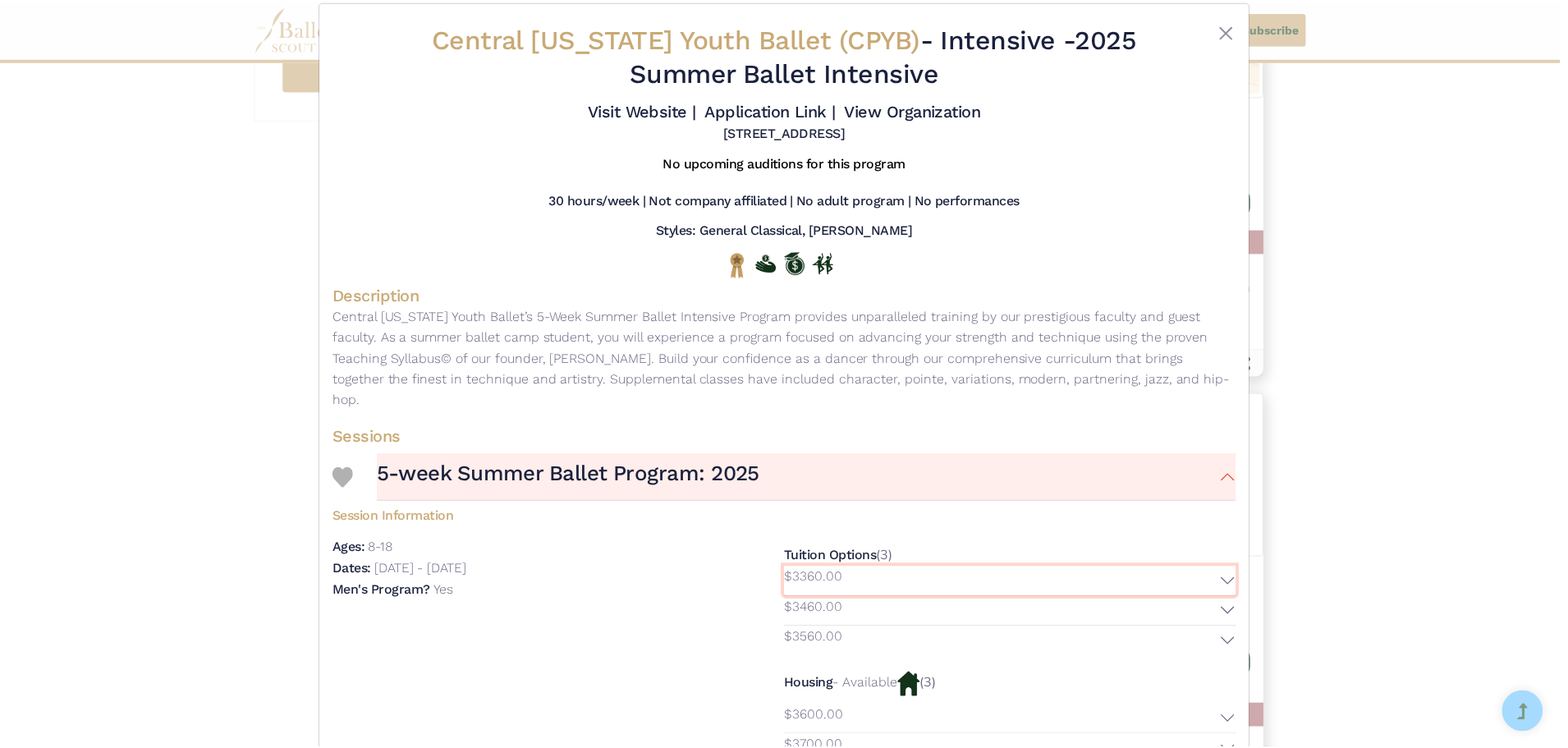
scroll to position [0, 0]
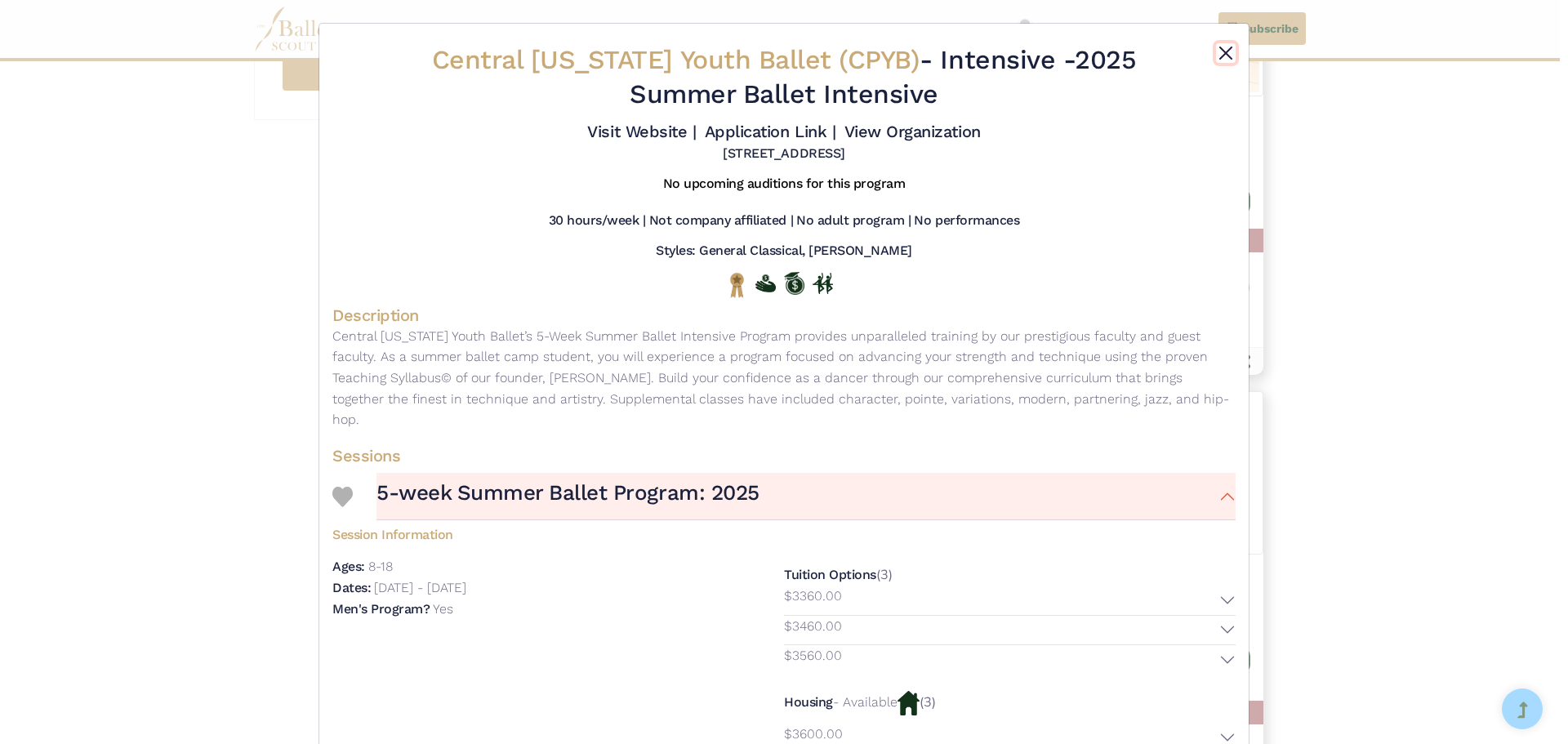
click at [1220, 55] on button "Close" at bounding box center [1226, 53] width 20 height 20
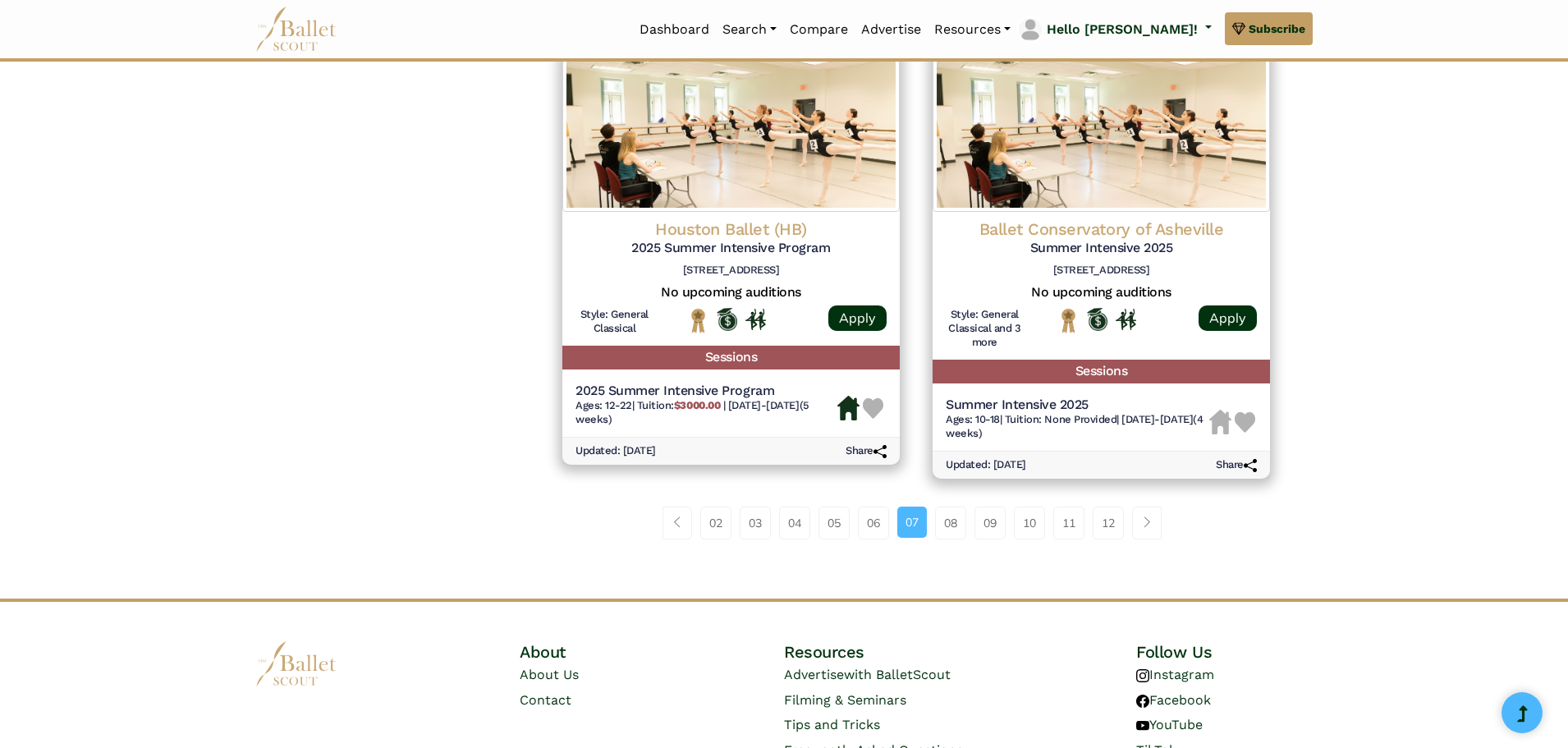
scroll to position [2218, 0]
click at [953, 539] on link "08" at bounding box center [951, 522] width 31 height 33
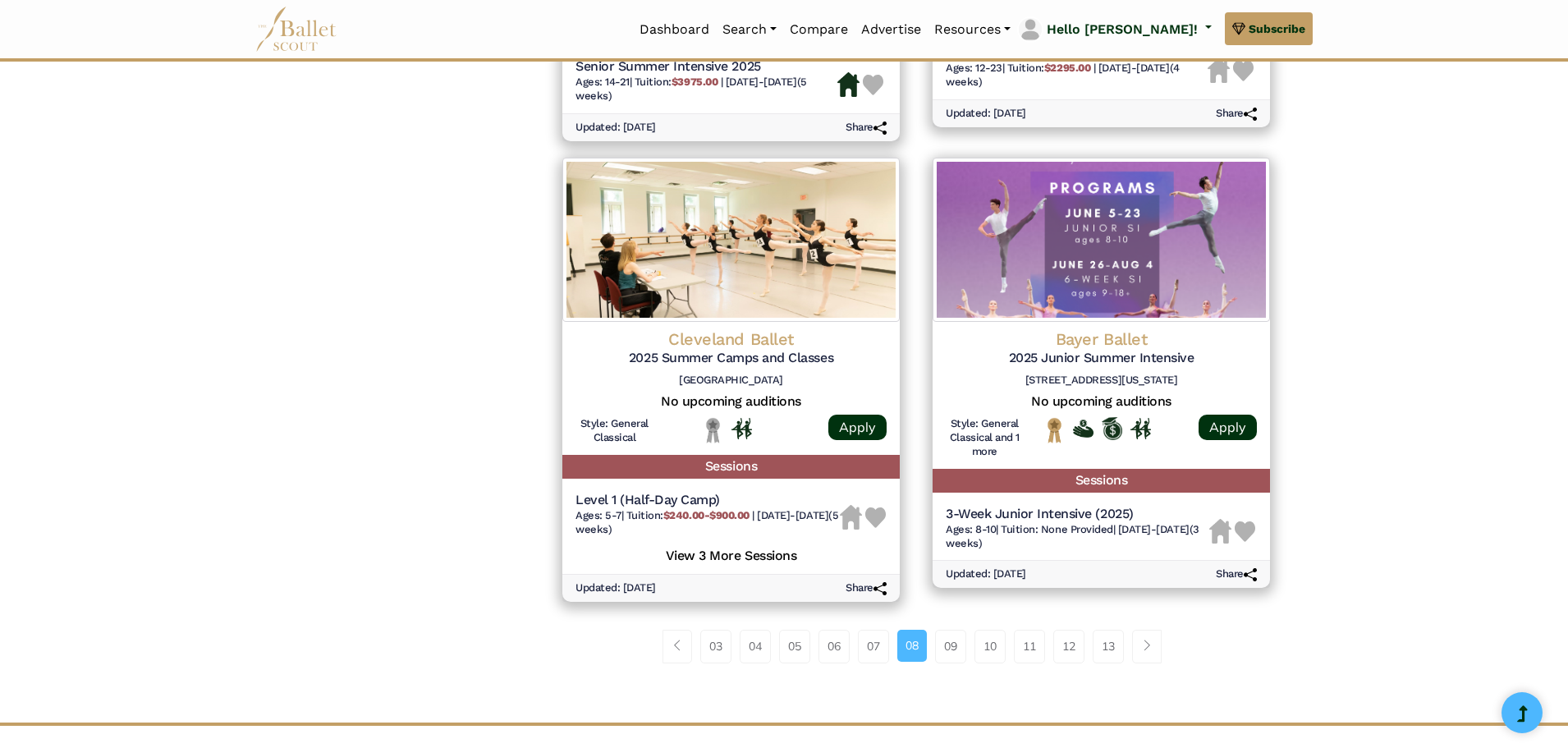
scroll to position [2218, 0]
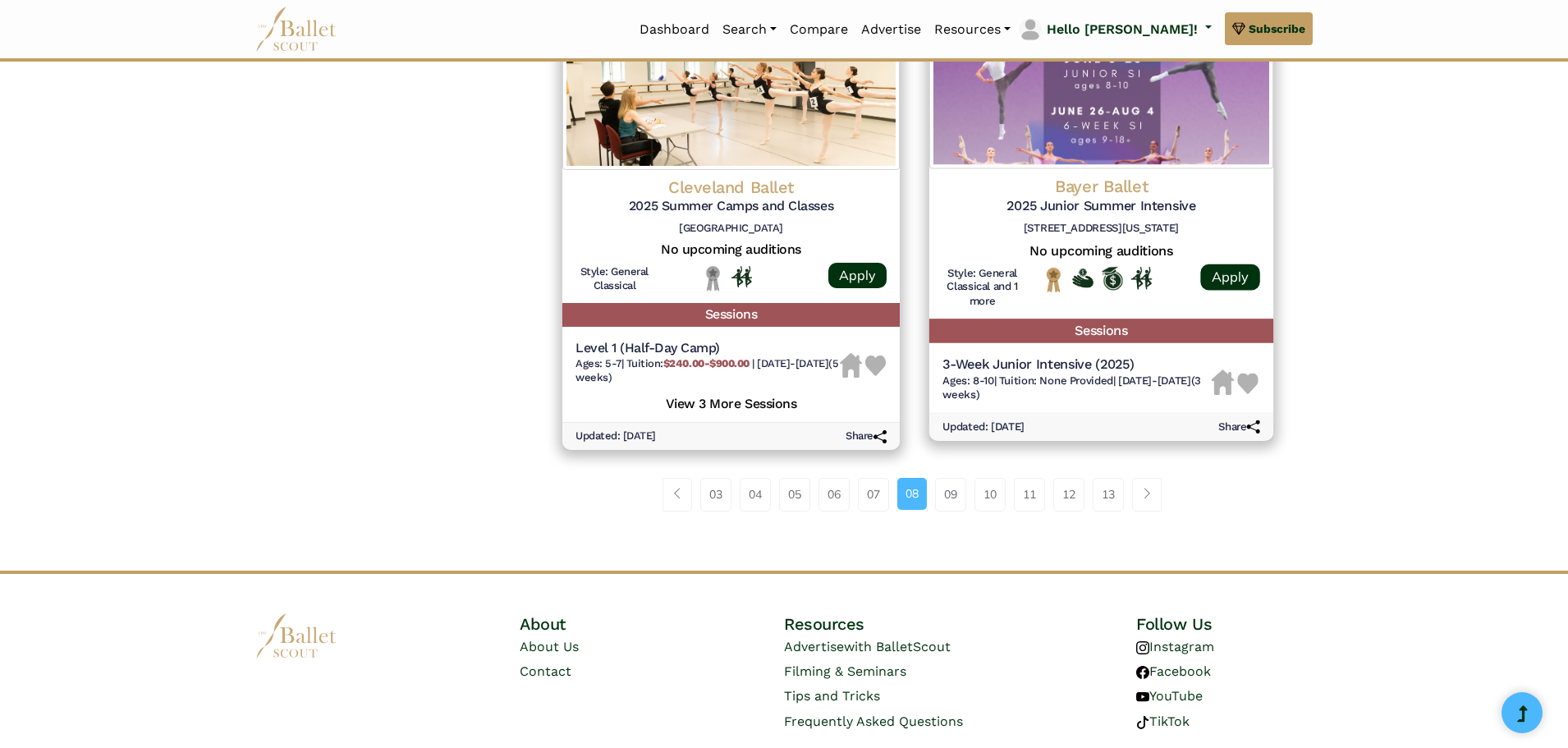
click at [1200, 214] on h5 "2025 Junior Summer Intensive" at bounding box center [1102, 205] width 318 height 17
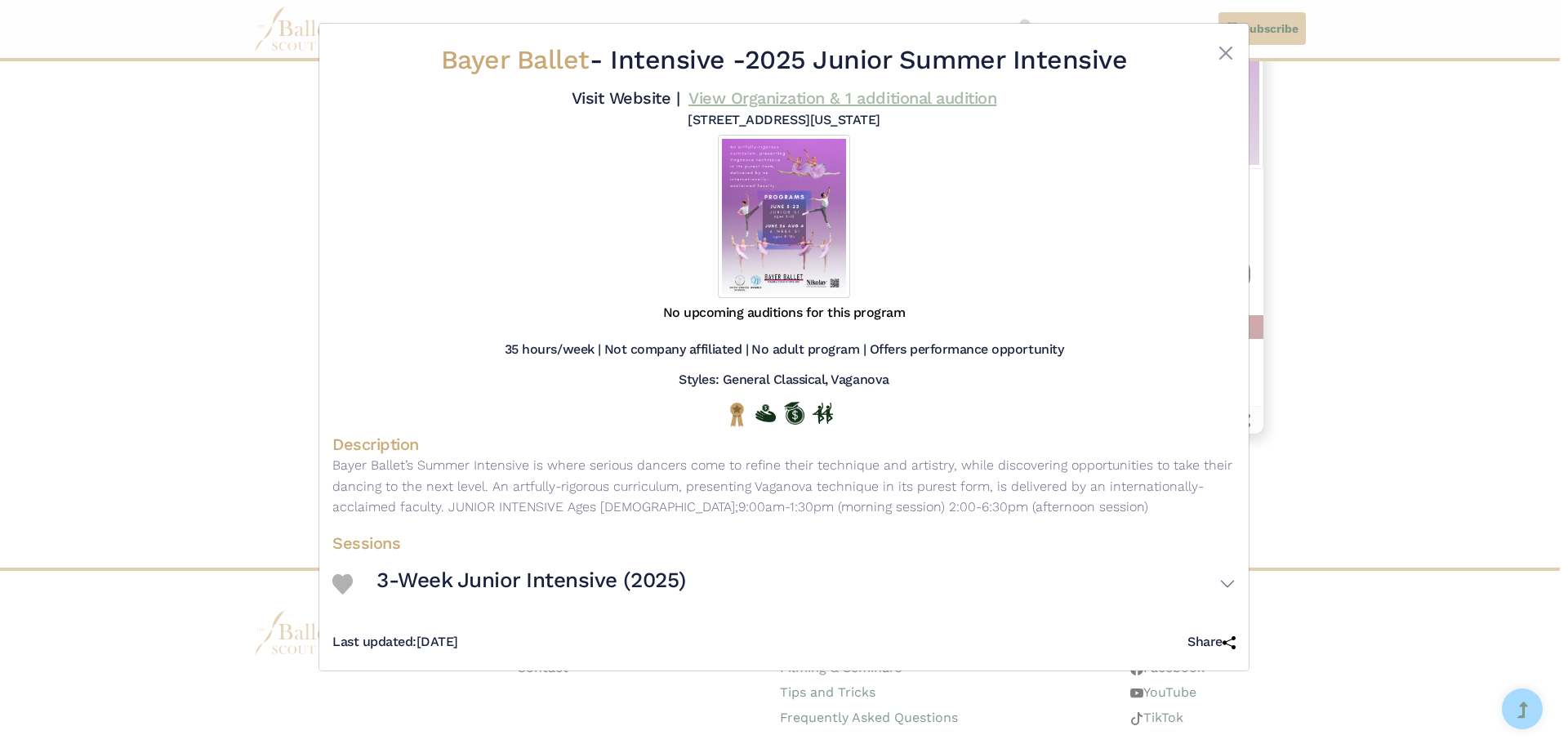
click at [750, 98] on link "View Organization & 1 additional audition" at bounding box center [842, 98] width 308 height 20
click at [1221, 48] on button "Close" at bounding box center [1226, 53] width 20 height 20
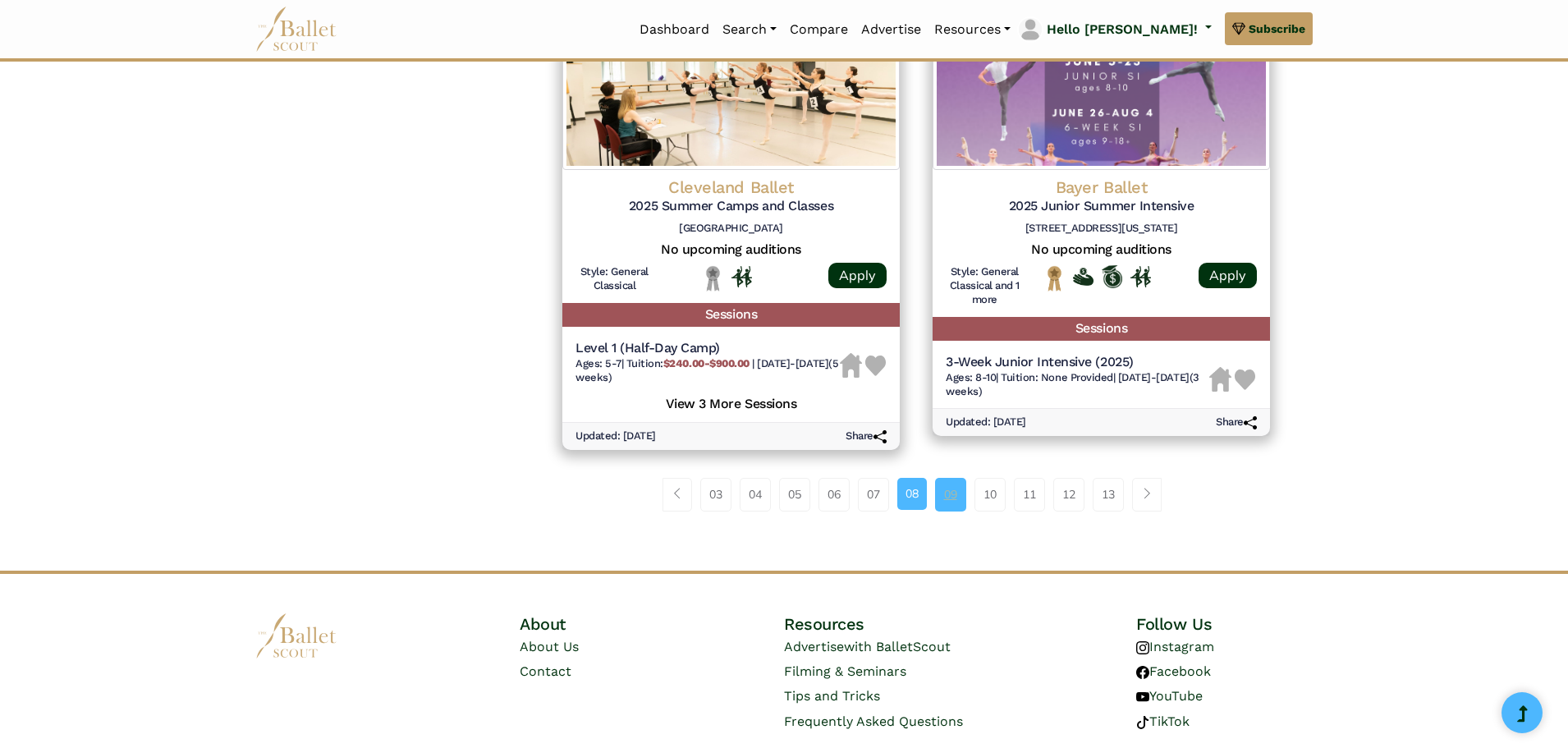
click at [952, 503] on link "09" at bounding box center [951, 495] width 31 height 33
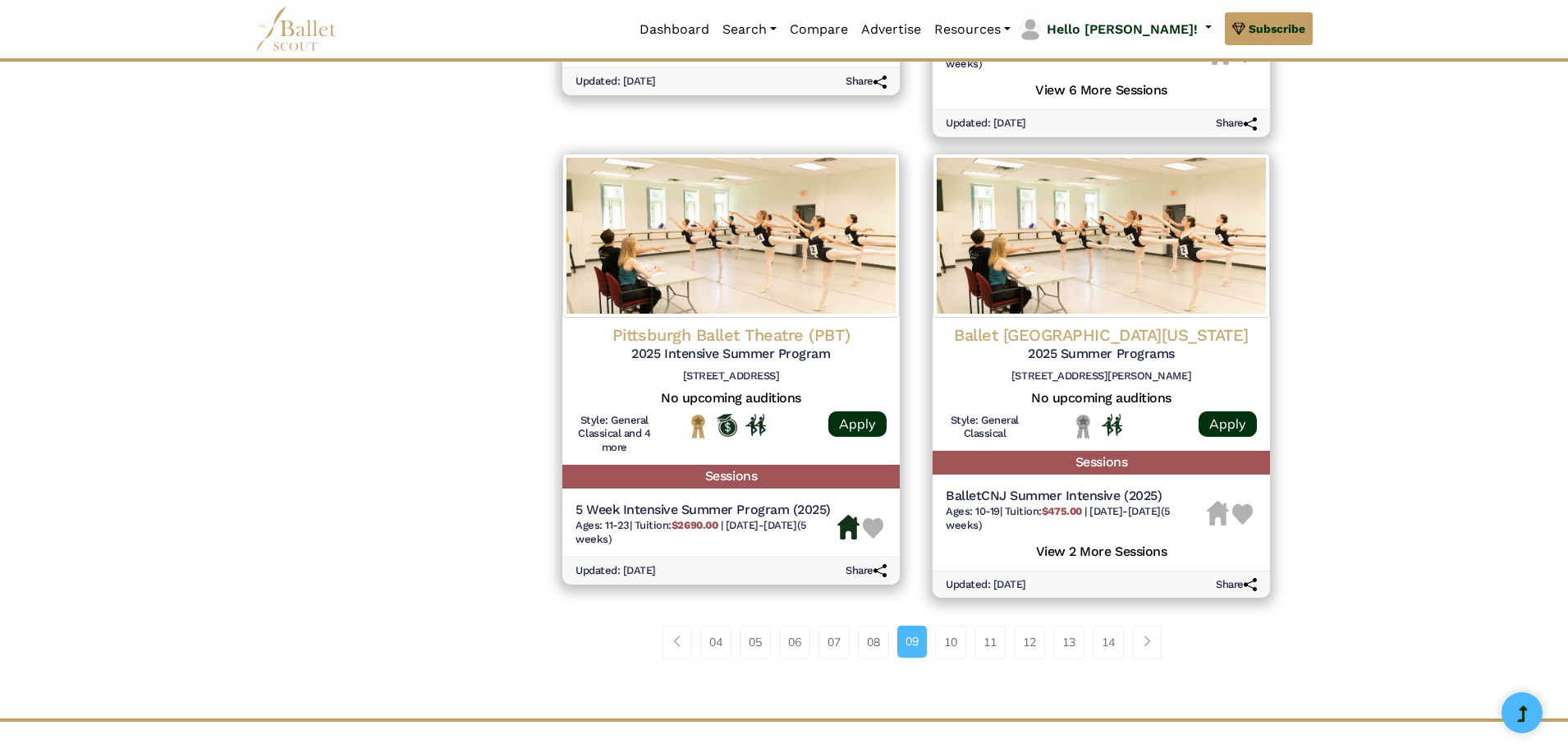
scroll to position [2136, 0]
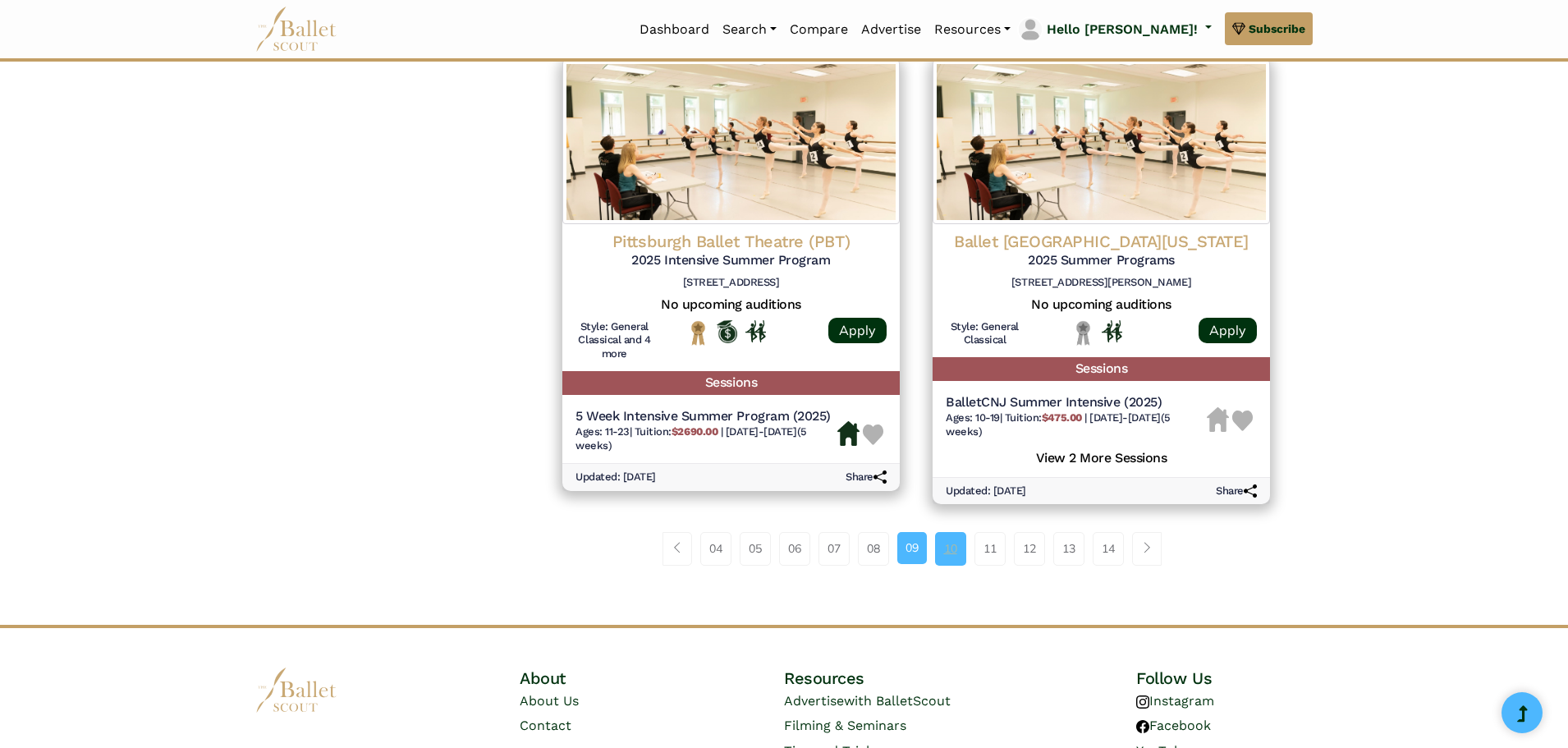
click at [939, 546] on link "10" at bounding box center [951, 548] width 31 height 33
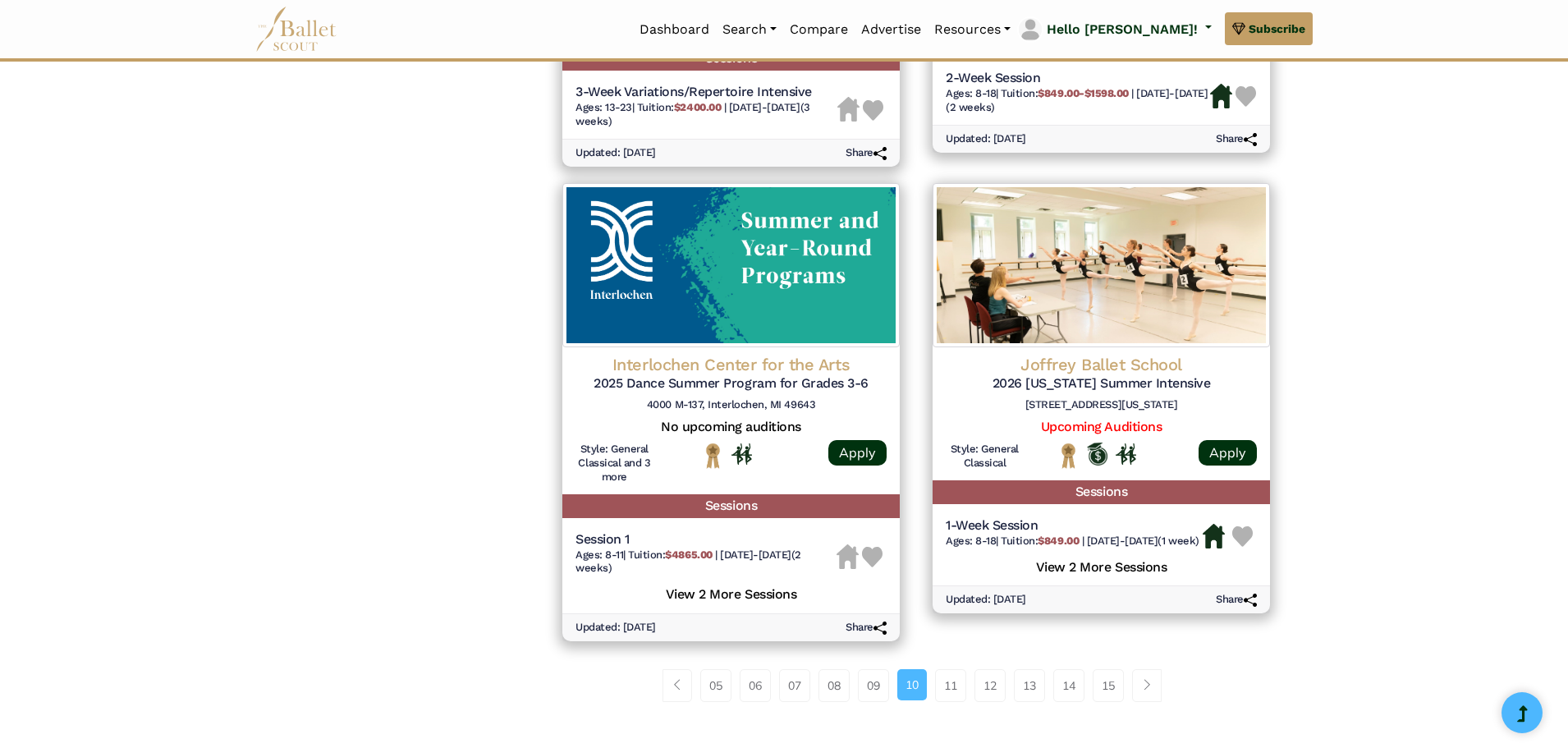
scroll to position [2218, 0]
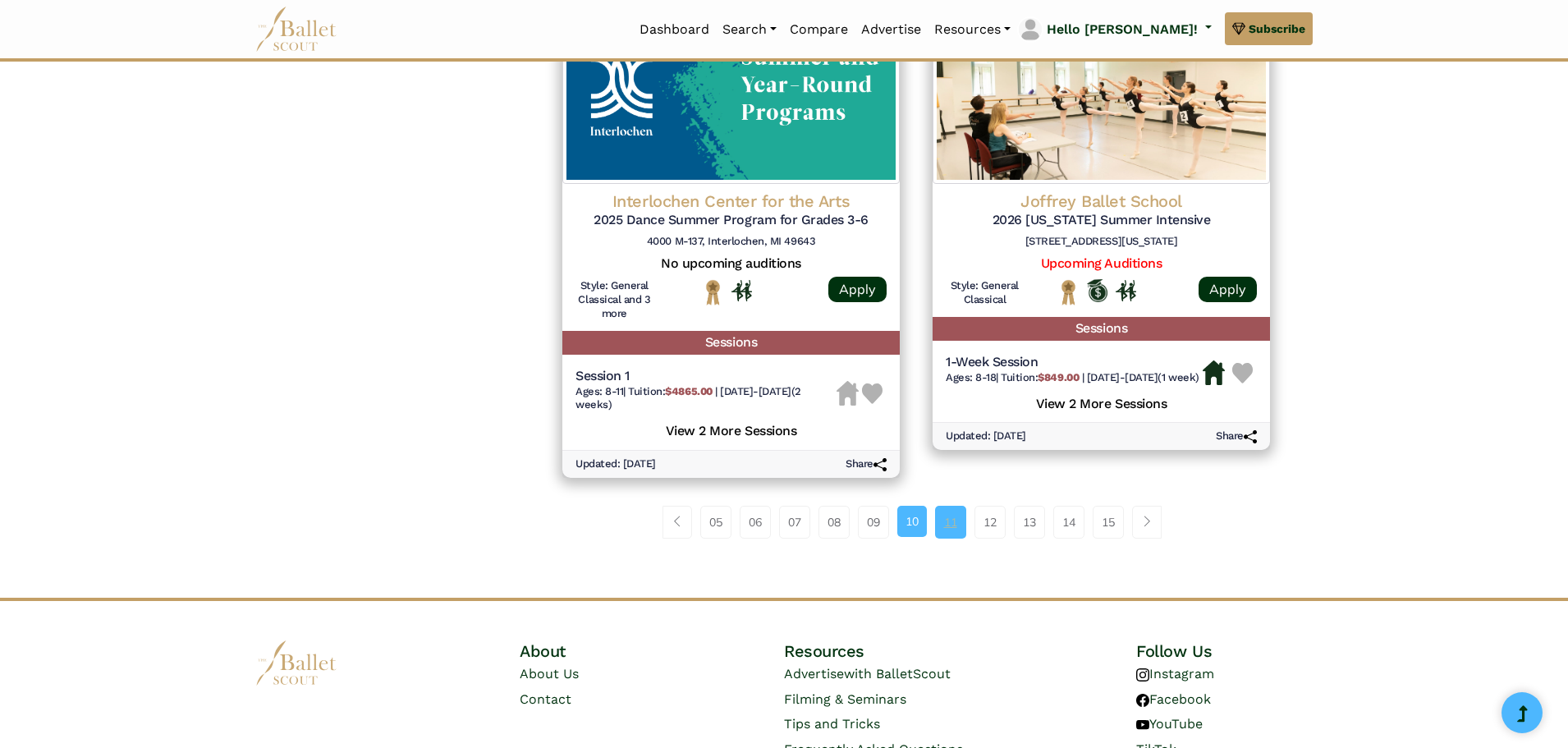
click at [952, 539] on link "11" at bounding box center [951, 522] width 31 height 33
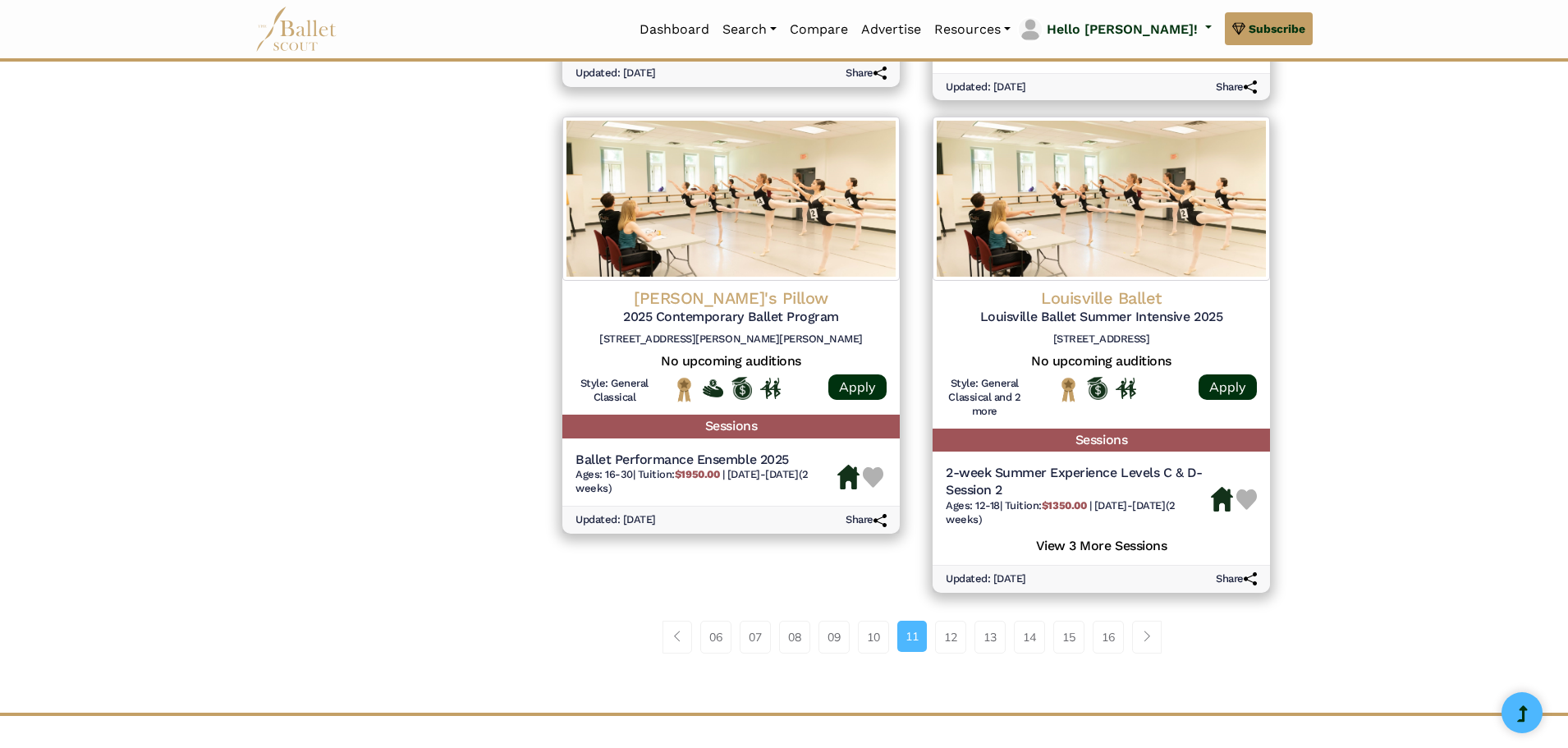
scroll to position [2136, 0]
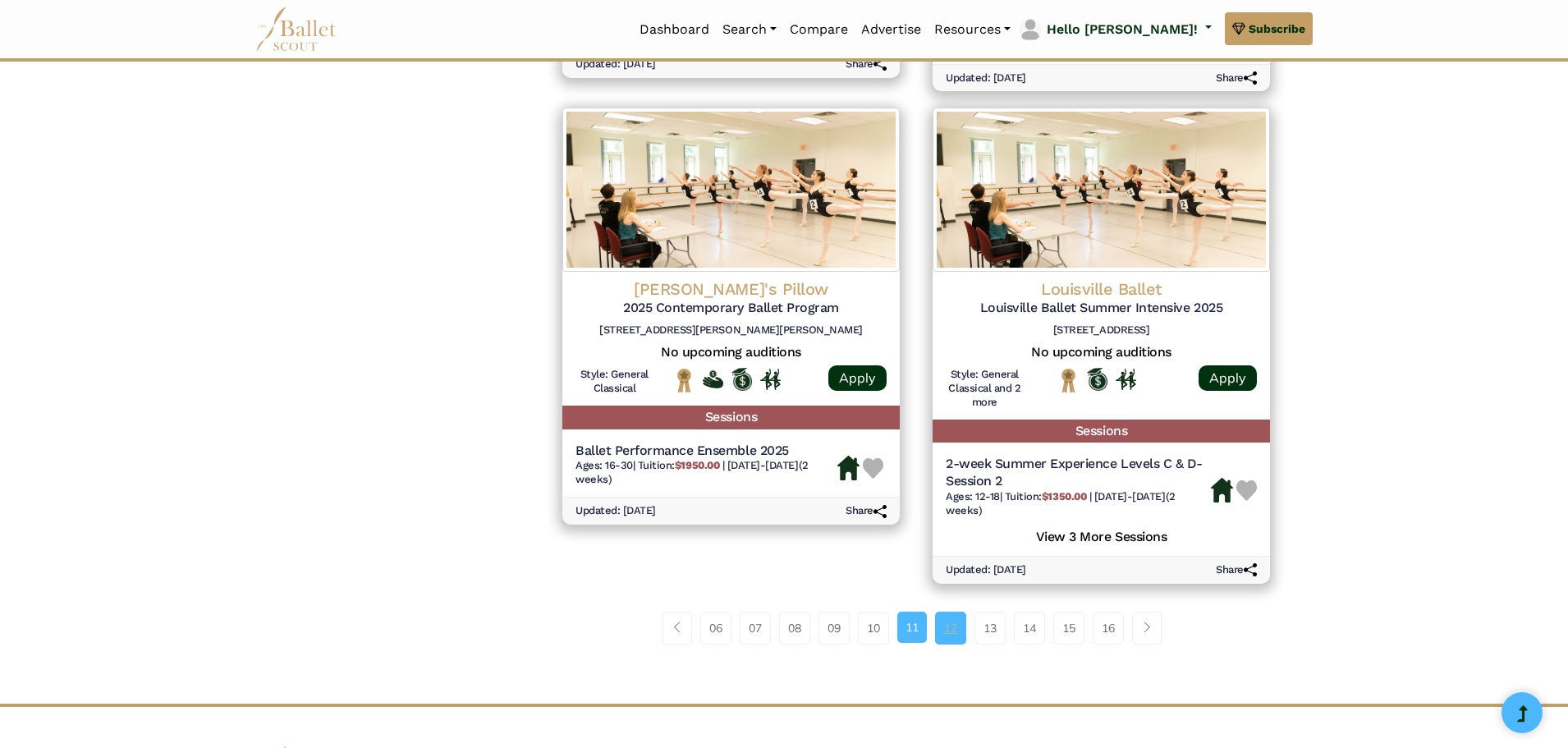
click at [951, 626] on link "12" at bounding box center [951, 628] width 31 height 33
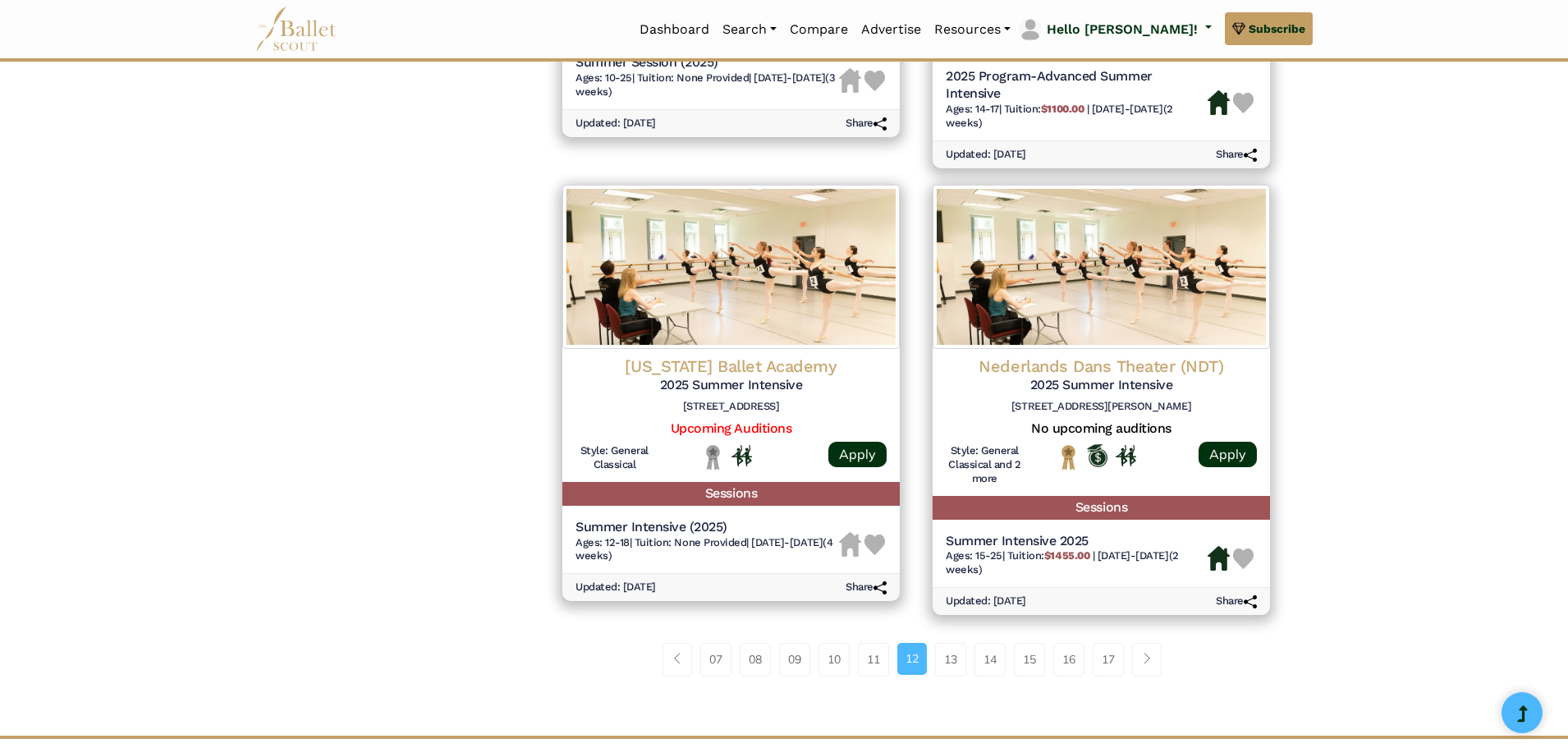
scroll to position [2053, 0]
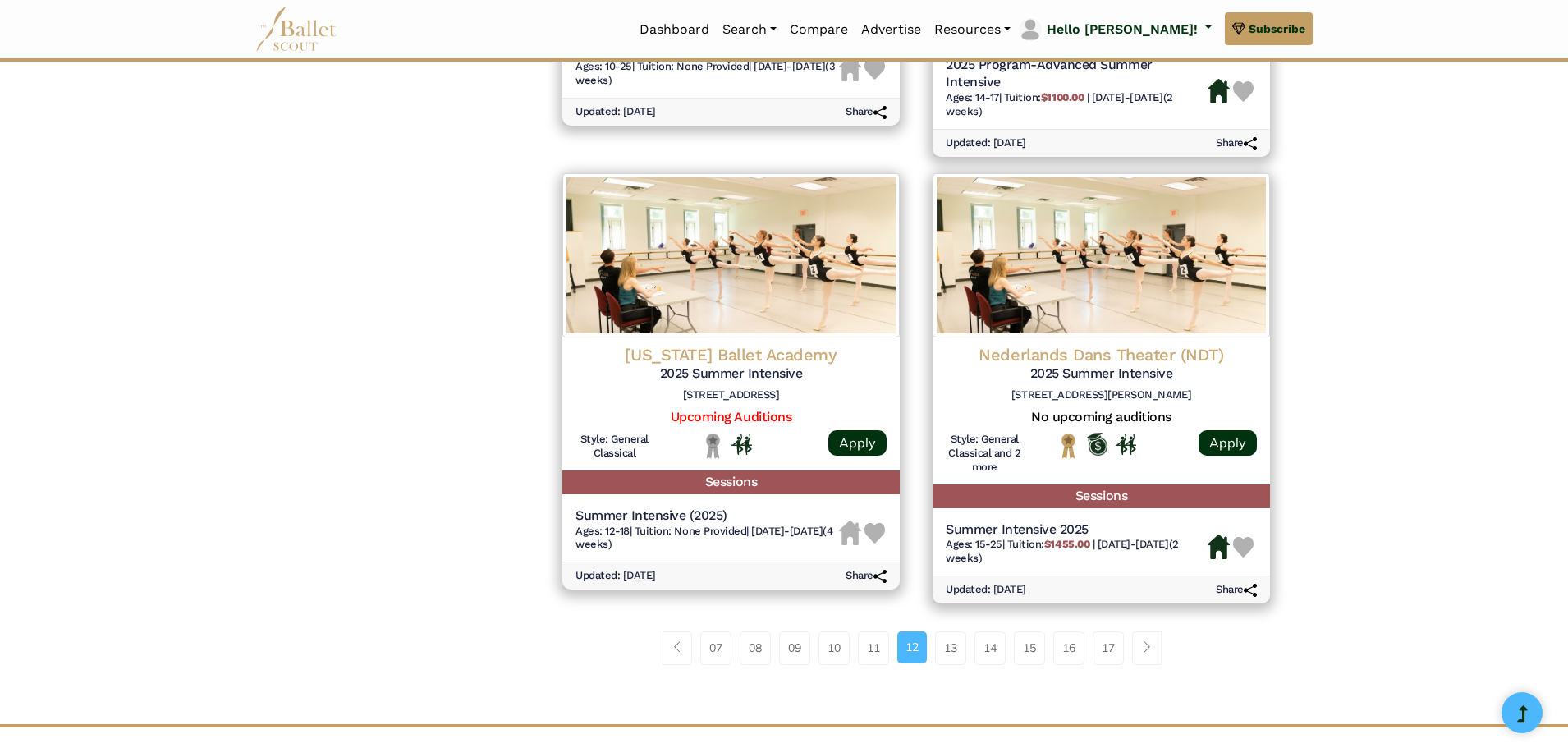
click at [930, 661] on li "12" at bounding box center [917, 648] width 38 height 33
click at [946, 658] on link "13" at bounding box center [951, 648] width 31 height 33
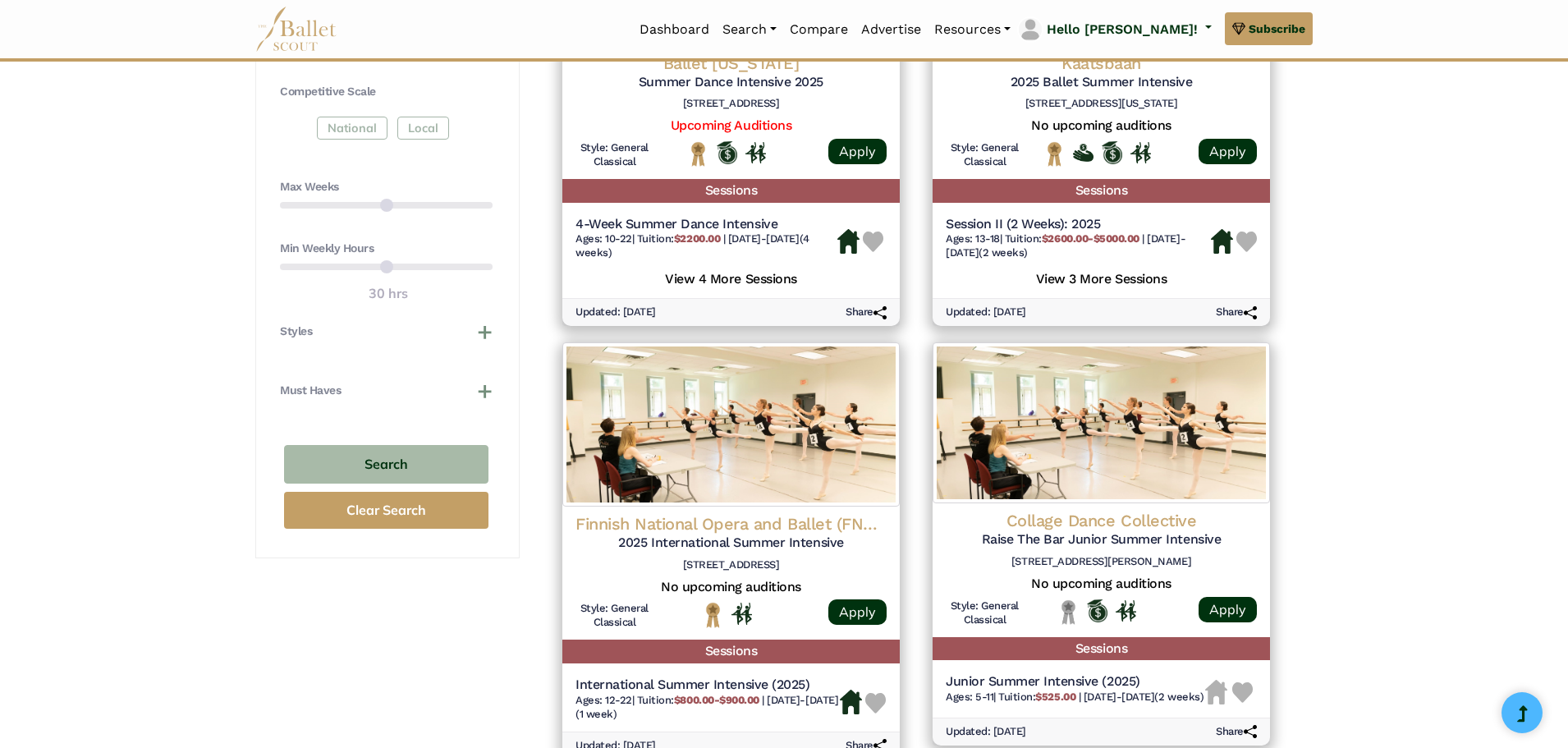
scroll to position [986, 0]
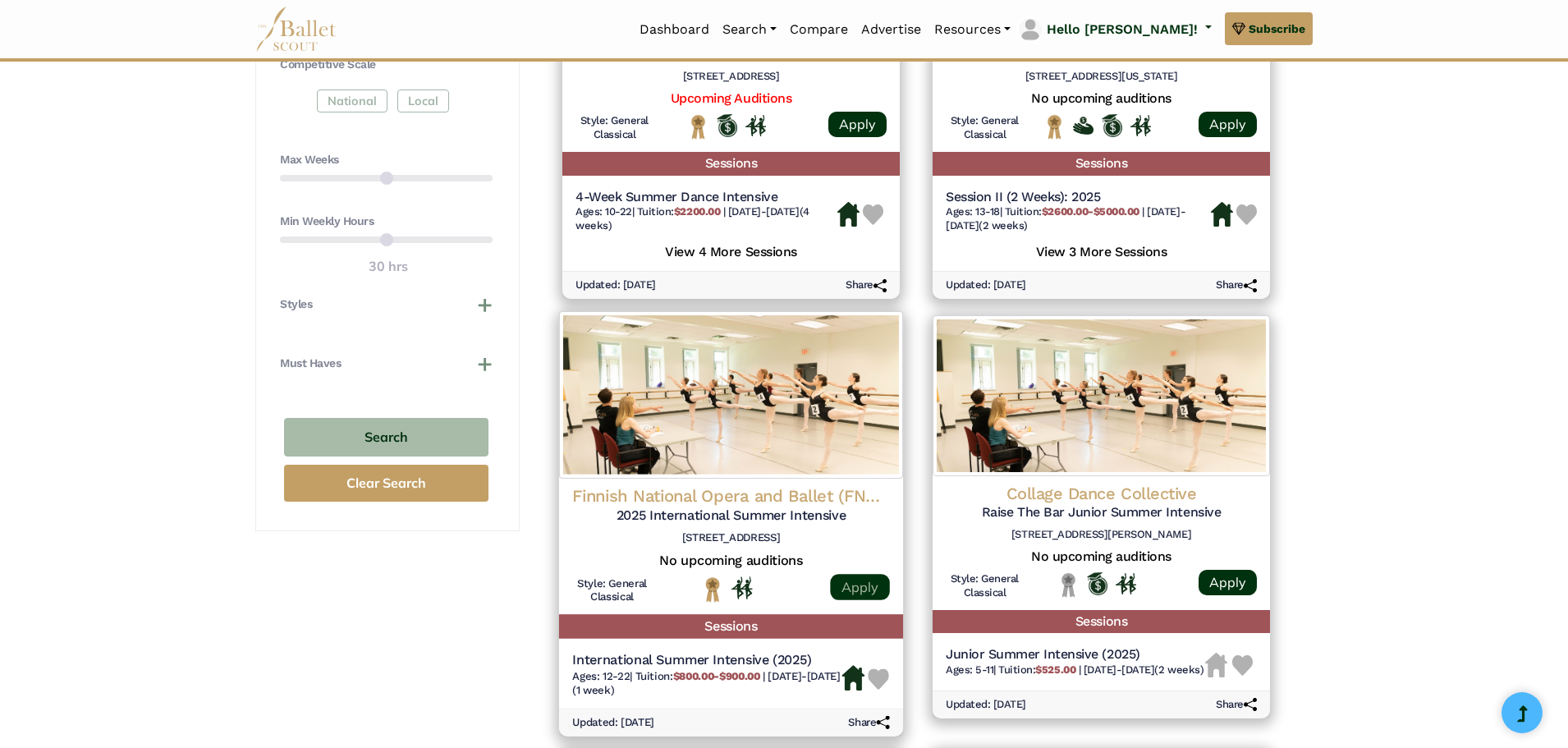
click at [858, 589] on link "Apply" at bounding box center [859, 586] width 59 height 26
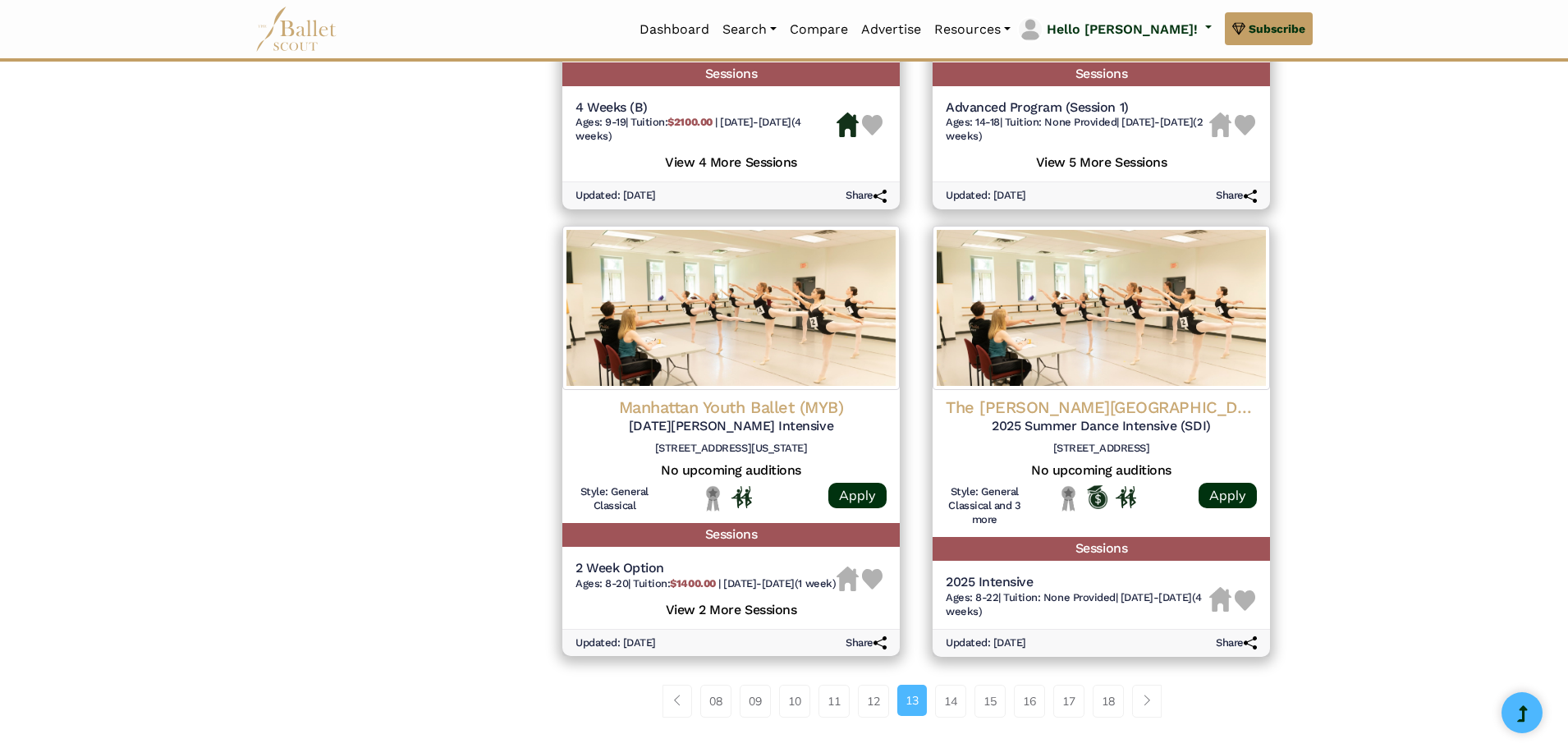
scroll to position [2053, 0]
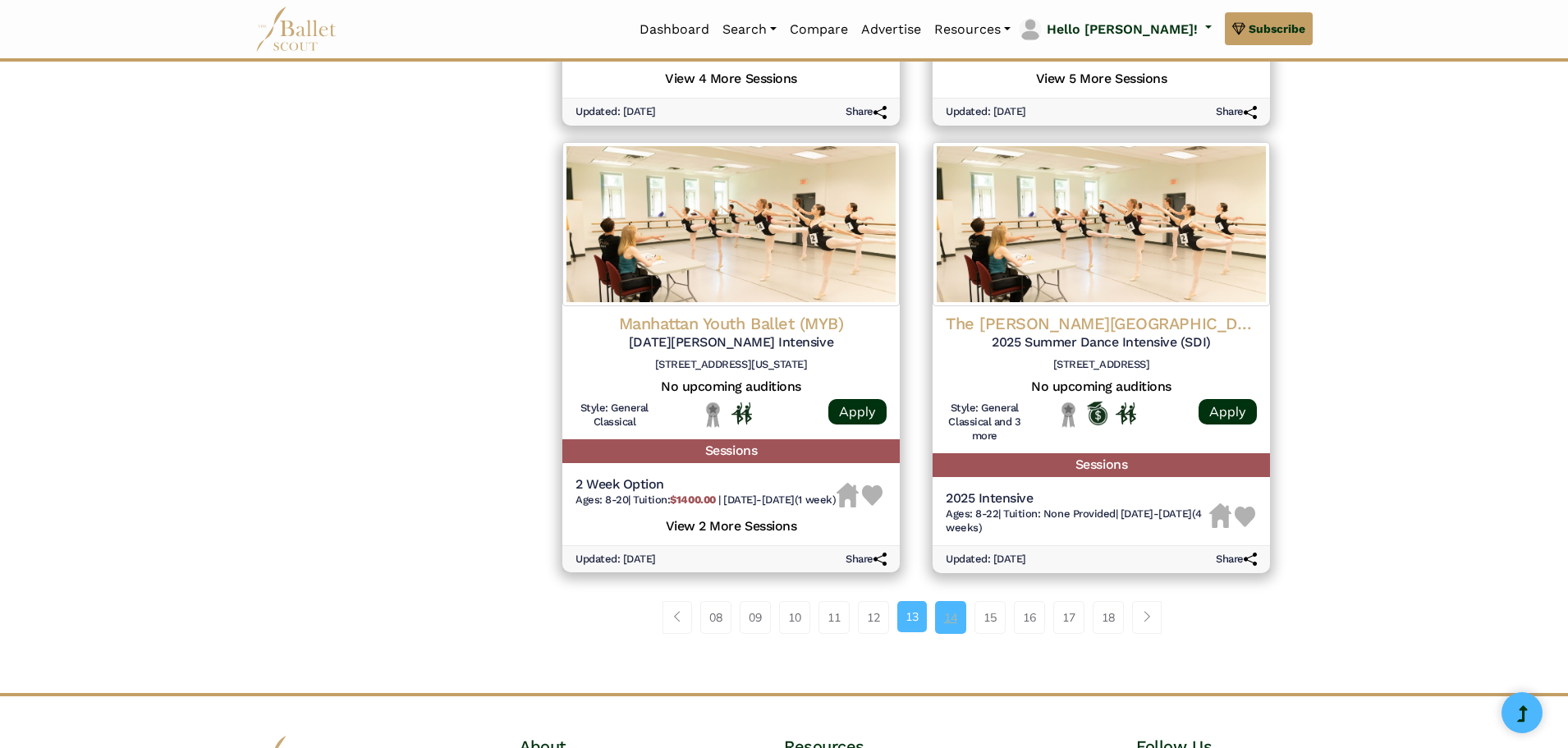
click at [954, 625] on link "14" at bounding box center [951, 617] width 31 height 33
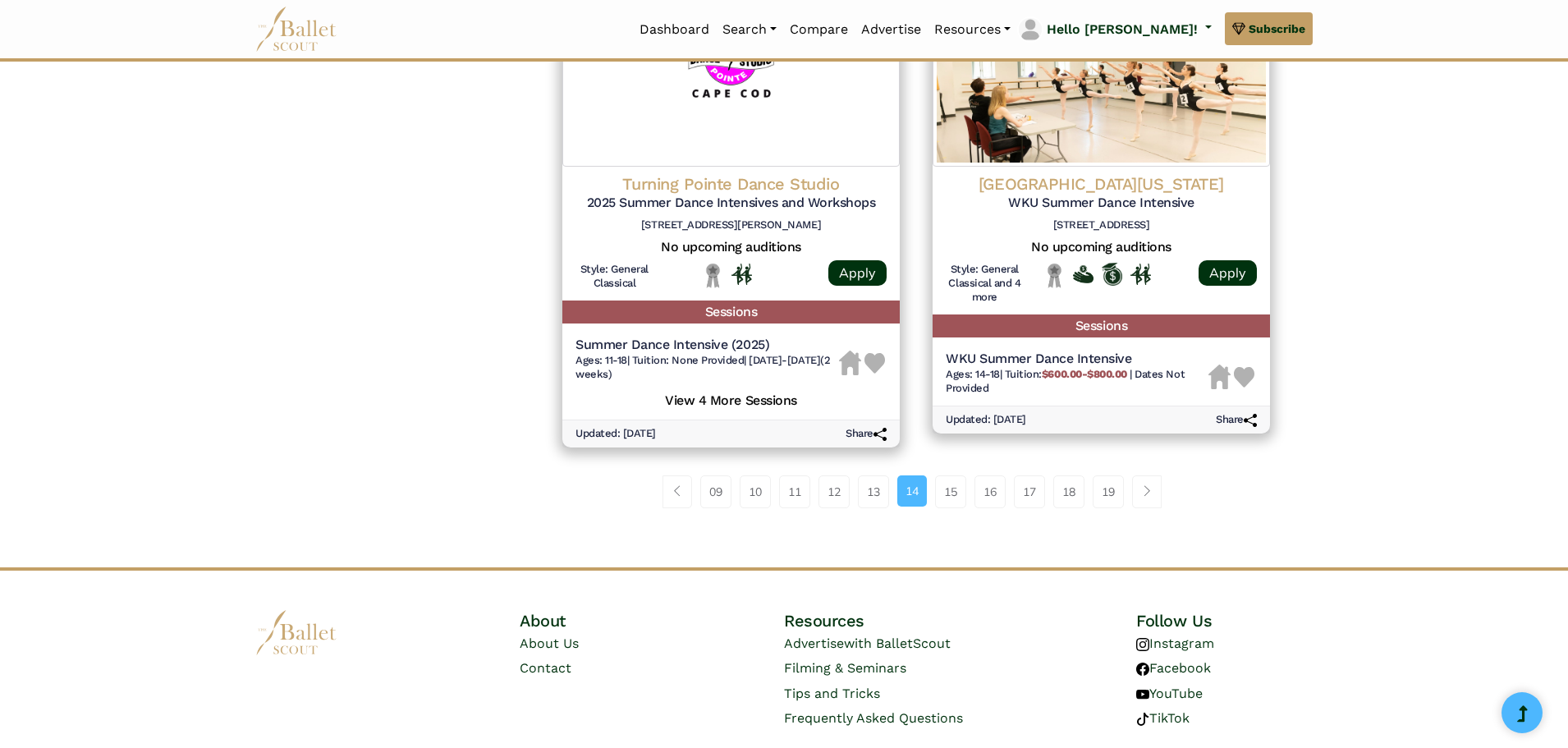
scroll to position [2300, 0]
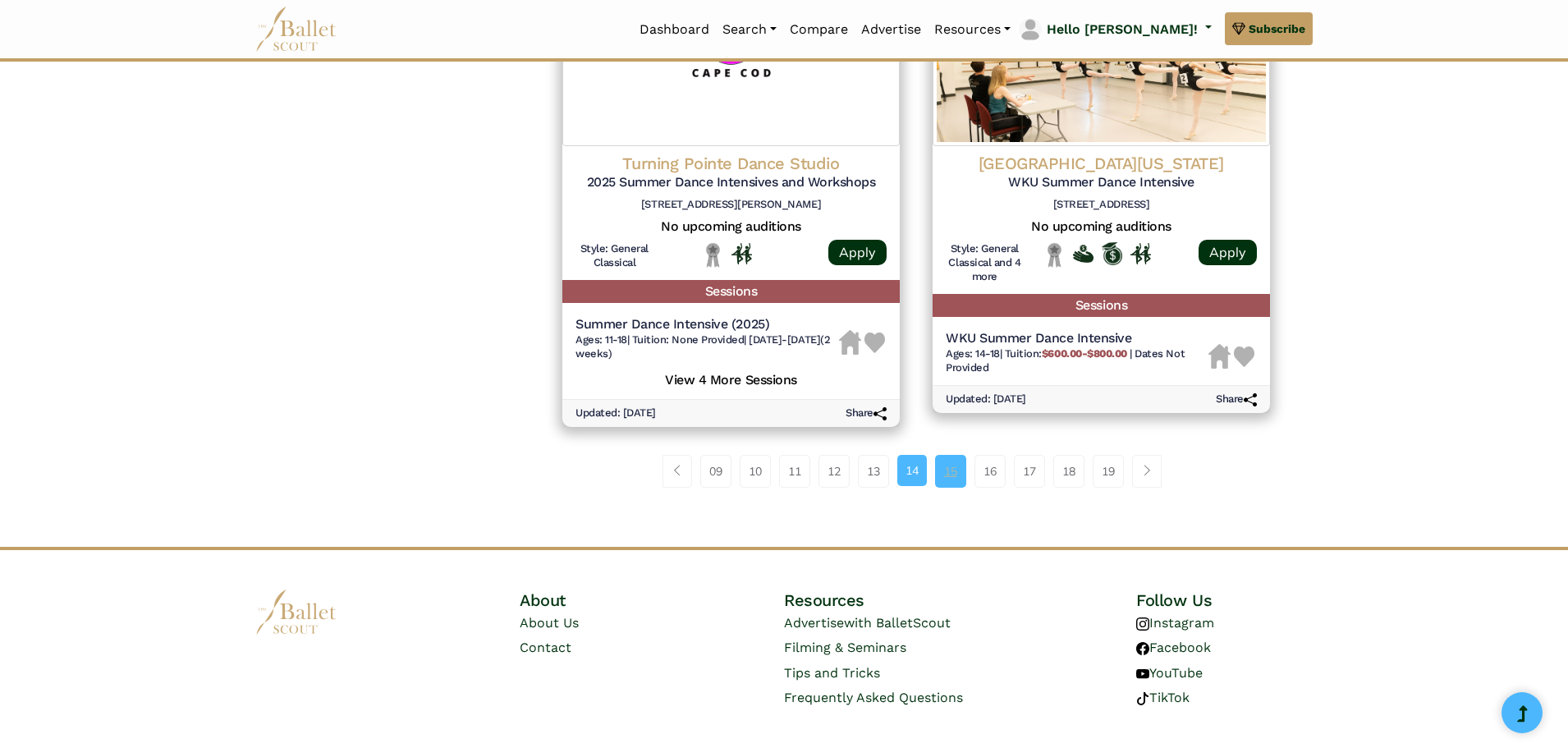
click at [954, 477] on link "15" at bounding box center [951, 471] width 31 height 33
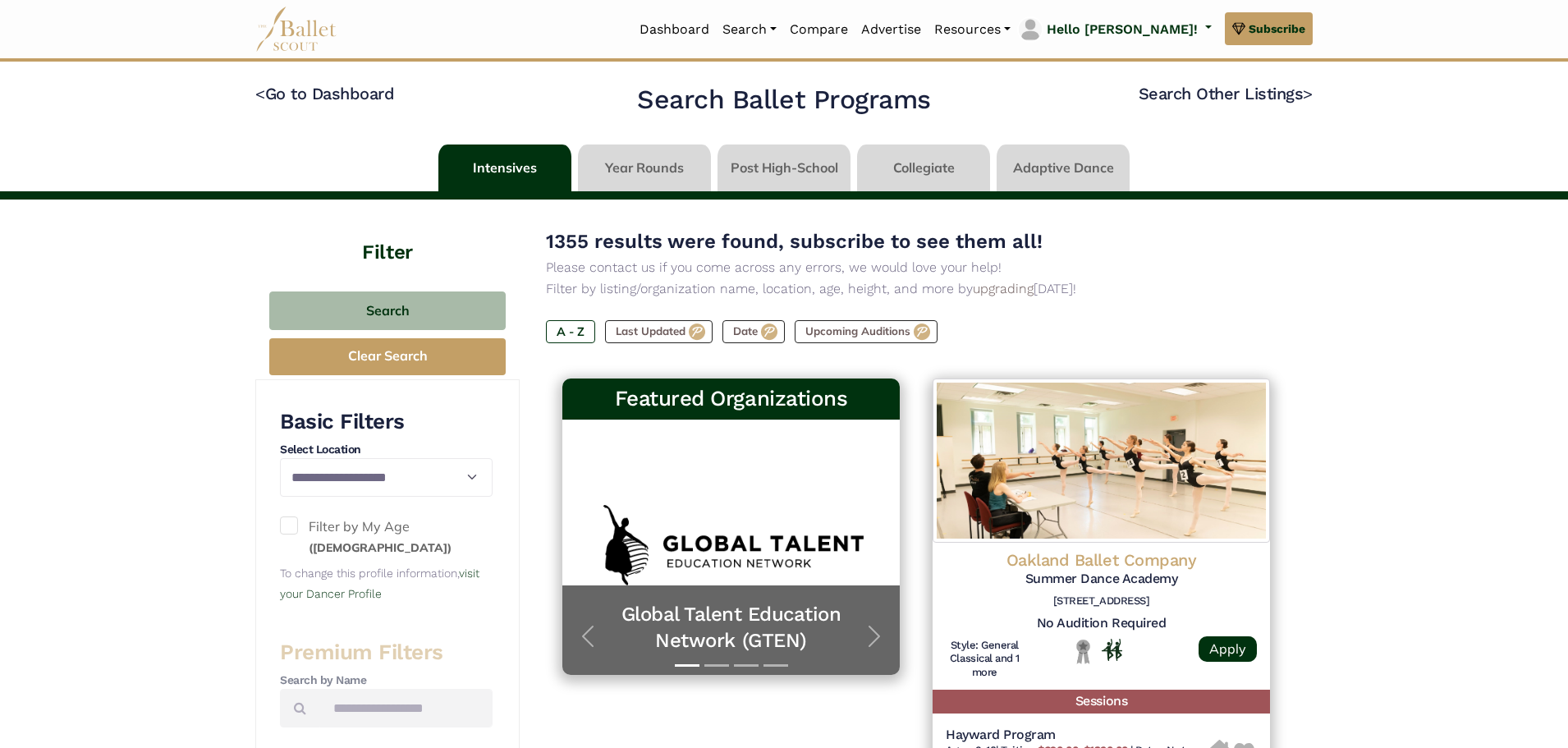
click at [626, 166] on link at bounding box center [644, 168] width 133 height 47
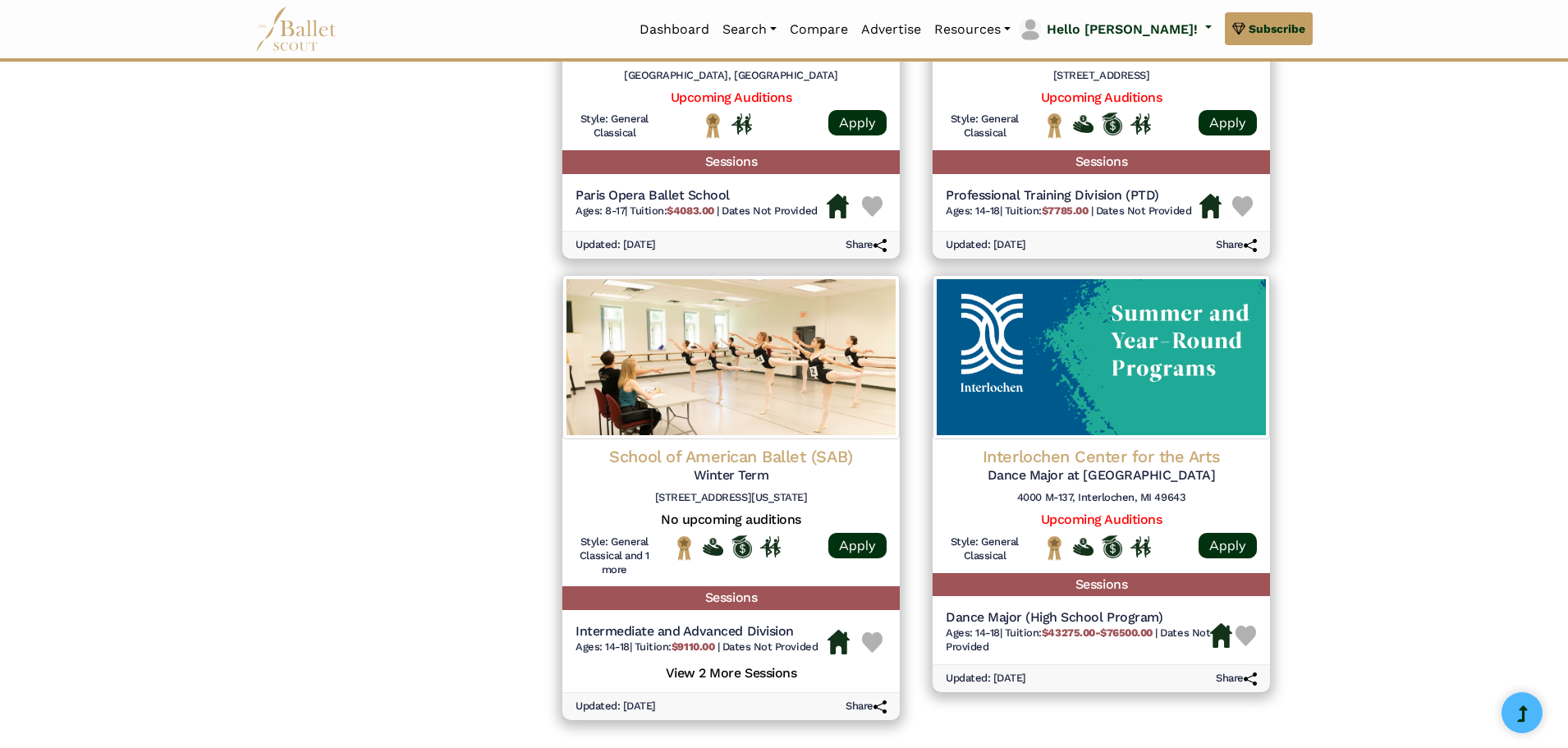
scroll to position [1889, 0]
